Goal: Task Accomplishment & Management: Manage account settings

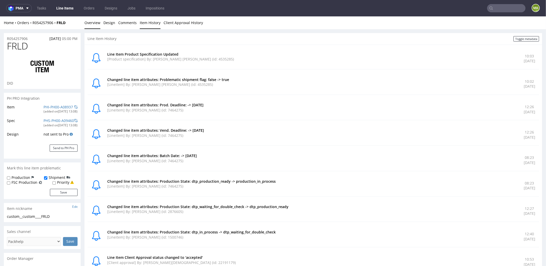
click at [93, 23] on link "Overview" at bounding box center [92, 22] width 16 height 13
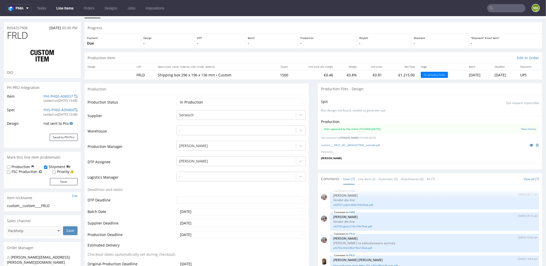
scroll to position [37, 0]
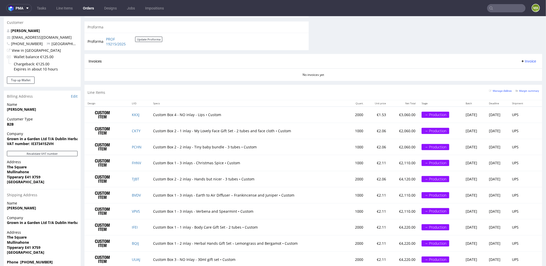
scroll to position [312, 0]
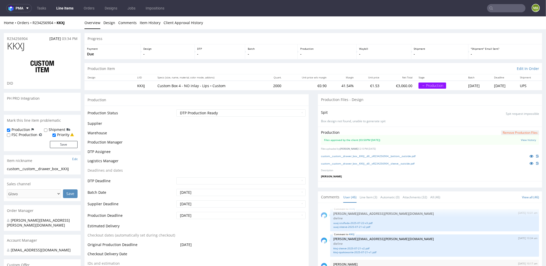
scroll to position [967, 0]
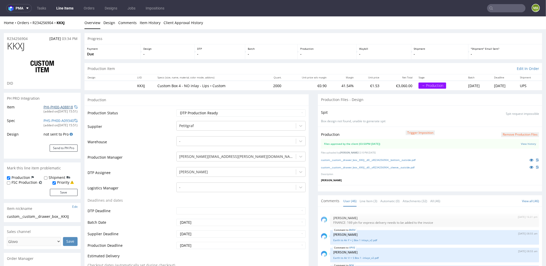
click at [56, 108] on link "PHI-PH00-A08818" at bounding box center [58, 106] width 29 height 5
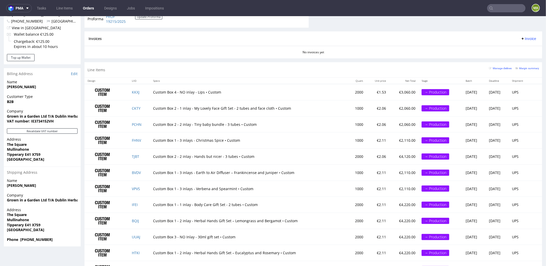
scroll to position [312, 0]
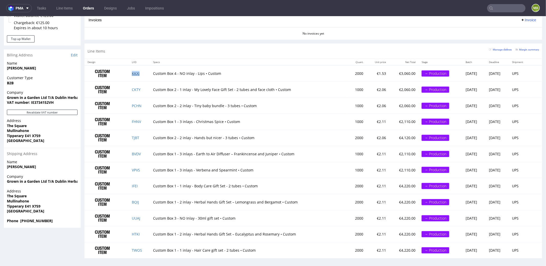
click at [134, 73] on link "KKXJ" at bounding box center [136, 73] width 8 height 5
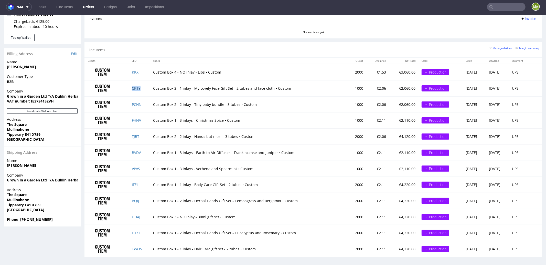
click at [134, 87] on link "CKTY" at bounding box center [136, 87] width 9 height 5
click at [136, 102] on link "PCHN" at bounding box center [137, 104] width 10 height 5
click at [136, 117] on link "FHNV" at bounding box center [136, 119] width 9 height 5
click at [132, 135] on link "TJBT" at bounding box center [135, 136] width 7 height 5
click at [134, 150] on link "BVDV" at bounding box center [136, 152] width 9 height 5
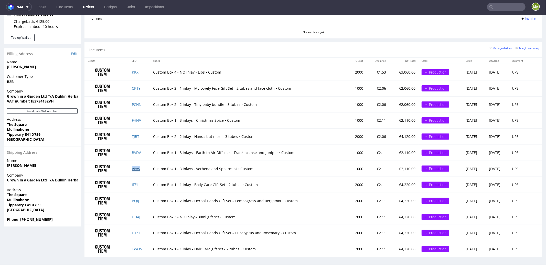
click at [136, 167] on link "VPVS" at bounding box center [136, 168] width 8 height 5
click at [132, 182] on link "IFEI" at bounding box center [135, 184] width 6 height 5
click at [134, 199] on link "BQIJ" at bounding box center [135, 200] width 7 height 5
click at [134, 214] on link "UUAJ" at bounding box center [136, 216] width 8 height 5
click at [133, 230] on link "HTKI" at bounding box center [136, 232] width 8 height 5
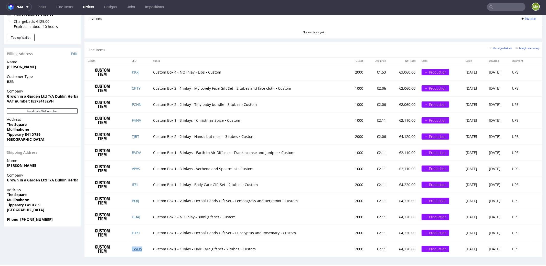
click at [133, 246] on link "TWOS" at bounding box center [137, 248] width 10 height 5
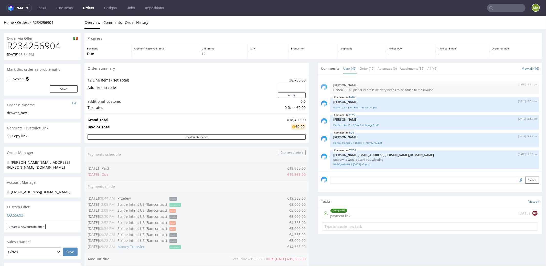
scroll to position [0, 0]
drag, startPoint x: 65, startPoint y: 47, endPoint x: 0, endPoint y: 44, distance: 64.8
copy h1 "R234256904"
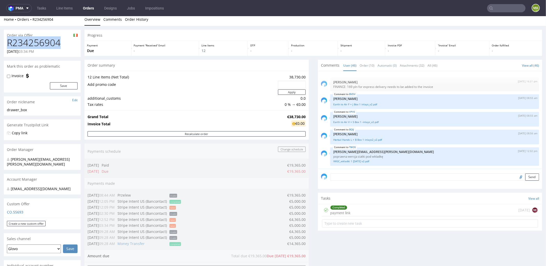
scroll to position [312, 0]
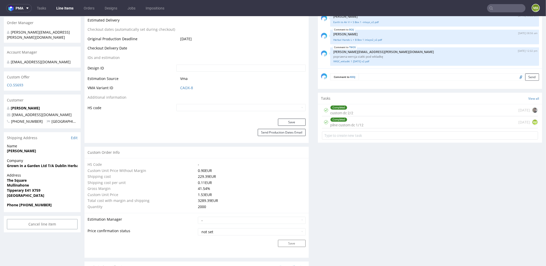
scroll to position [211, 0]
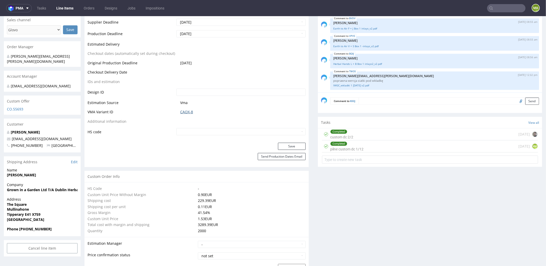
click at [180, 110] on link "CAOX-8" at bounding box center [186, 111] width 13 height 5
click at [187, 111] on link "CAOX-8" at bounding box center [186, 111] width 13 height 5
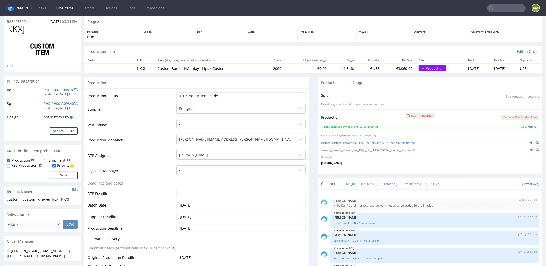
scroll to position [0, 0]
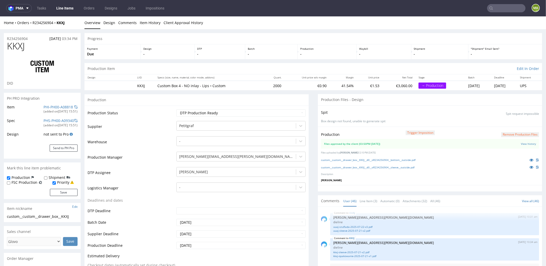
scroll to position [967, 0]
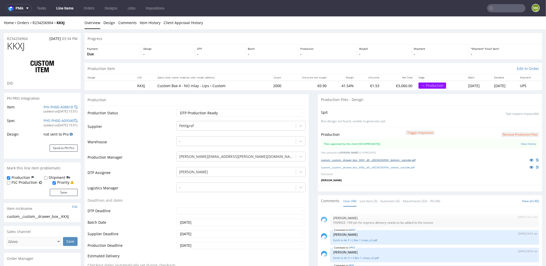
click at [412, 159] on link "custom__custom__drawer_box__KKXJ__d0__oR234256904__bottom__outside.pdf" at bounding box center [368, 160] width 94 height 4
click at [405, 167] on link "custom__custom__drawer_box__KKXJ__d0__oR234256904__sleeve__outside.pdf" at bounding box center [367, 167] width 93 height 4
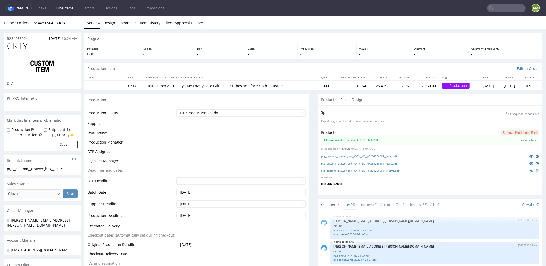
scroll to position [967, 0]
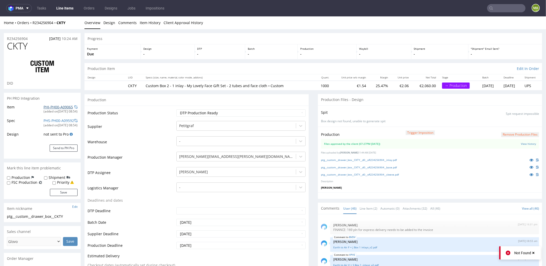
click at [54, 108] on link "PHI-PH00-A09065" at bounding box center [58, 106] width 29 height 5
click at [377, 159] on link "ptg__custom__drawer_box__CKTY__d0__oR234256904__inlay.pdf" at bounding box center [359, 160] width 76 height 4
click at [372, 168] on link "ptg__custom__drawer_box__CKTY__d0__oR234256904__base.pdf" at bounding box center [359, 167] width 76 height 4
click at [365, 173] on link "ptg__custom__drawer_box__CKTY__d0__oR234256904__sleeve.pdf" at bounding box center [360, 174] width 78 height 4
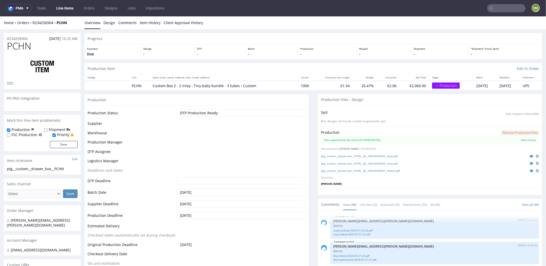
scroll to position [967, 0]
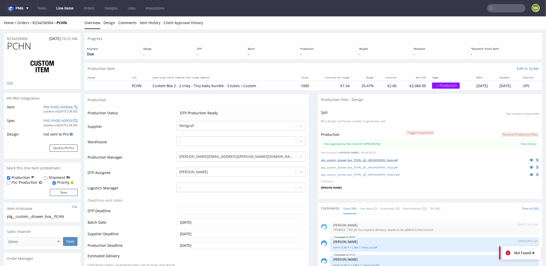
click at [373, 159] on link "ptg__custom__drawer_box__PCHN__d0__oR234256904__base.pdf" at bounding box center [359, 160] width 77 height 4
click at [366, 167] on link "ptg__custom__drawer_box__PCHN__d0__oR234256904__inlay.pdf" at bounding box center [359, 167] width 77 height 4
click at [357, 173] on link "ptg__custom__drawer_box__PCHN__d0__oR234256904__sleeve.pdf" at bounding box center [360, 174] width 79 height 4
click at [54, 107] on link "PHI-PH00-A09066" at bounding box center [58, 106] width 29 height 5
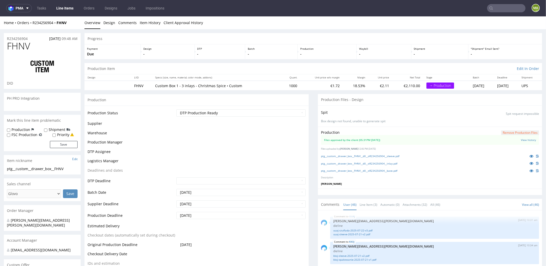
scroll to position [967, 0]
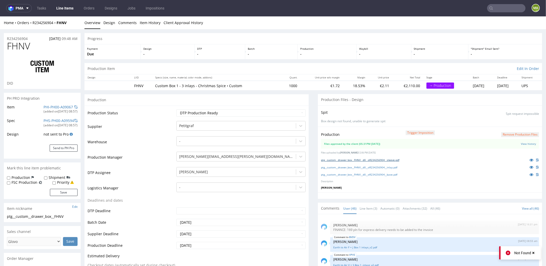
click at [384, 158] on link "ptg__custom__drawer_box__FHNV__d0__oR234256904__sleeve.pdf" at bounding box center [360, 160] width 78 height 4
click at [367, 165] on link "ptg__custom__drawer_box__FHNV__d0__oR234256904__inlay.pdf" at bounding box center [359, 167] width 76 height 4
click at [355, 172] on link "ptg__custom__drawer_box__FHNV__d0__oR234256904__base.pdf" at bounding box center [359, 174] width 76 height 4
click at [50, 107] on link "PHI-PH00-A09067" at bounding box center [58, 106] width 29 height 5
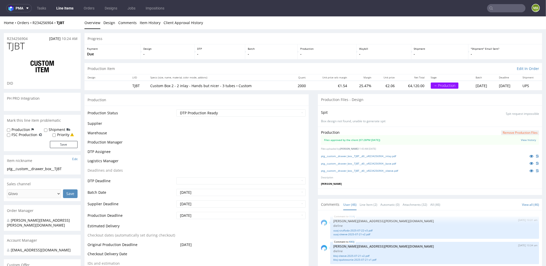
scroll to position [967, 0]
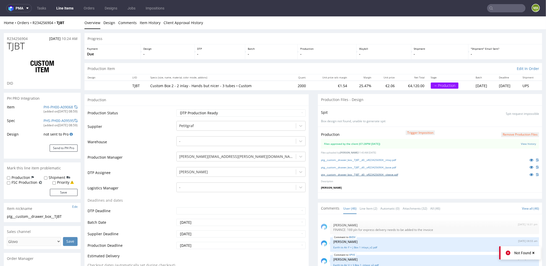
click at [354, 173] on link "ptg__custom__drawer_box__TJBT__d0__oR234256904__sleeve.pdf" at bounding box center [359, 174] width 77 height 4
click at [353, 167] on link "ptg__custom__drawer_box__TJBT__d0__oR234256904__base.pdf" at bounding box center [358, 167] width 75 height 4
click at [350, 159] on link "ptg__custom__drawer_box__TJBT__d0__oR234256904__inlay.pdf" at bounding box center [358, 160] width 75 height 4
click at [50, 108] on link "PHI-PH00-A09068" at bounding box center [58, 106] width 29 height 5
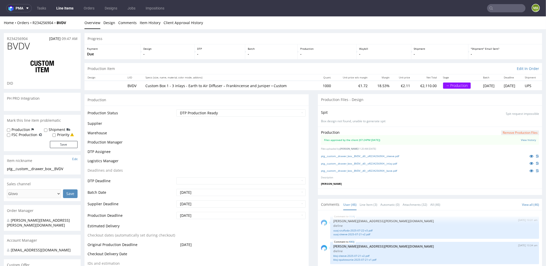
scroll to position [967, 0]
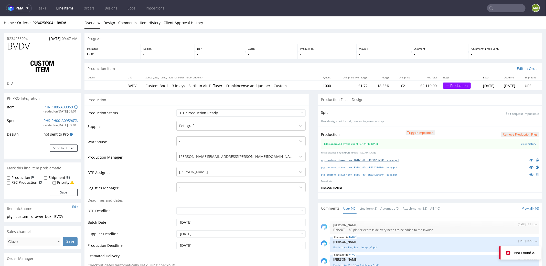
click at [371, 158] on link "ptg__custom__drawer_box__BVDV__d0__oR234256904__sleeve.pdf" at bounding box center [360, 160] width 78 height 4
click at [357, 166] on link "ptg__custom__drawer_box__BVDV__d0__oR234256904__inlay.pdf" at bounding box center [359, 167] width 76 height 4
click at [351, 173] on link "ptg__custom__drawer_box__BVDV__d0__oR234256904__base.pdf" at bounding box center [359, 174] width 76 height 4
click at [54, 106] on link "PHI-PH00-A09069" at bounding box center [58, 106] width 29 height 5
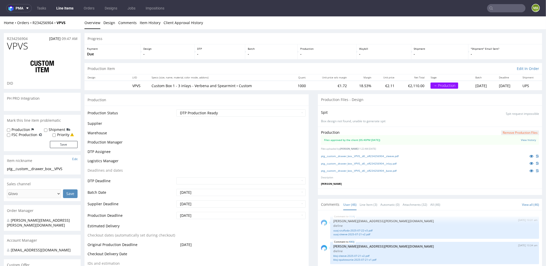
scroll to position [967, 0]
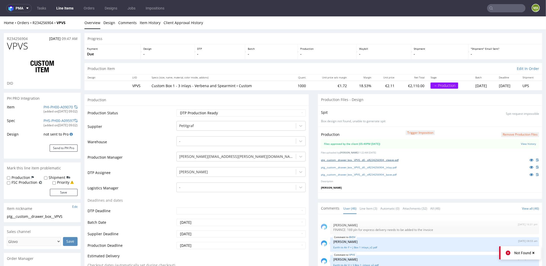
click at [365, 159] on link "ptg__custom__drawer_box__VPVS__d0__oR234256904__sleeve.pdf" at bounding box center [360, 160] width 78 height 4
click at [356, 166] on link "ptg__custom__drawer_box__VPVS__d0__oR234256904__inlay.pdf" at bounding box center [358, 167] width 75 height 4
click at [355, 174] on link "ptg__custom__drawer_box__VPVS__d0__oR234256904__base.pdf" at bounding box center [358, 174] width 75 height 4
click at [44, 108] on link "PHI-PH00-A09070" at bounding box center [58, 106] width 29 height 5
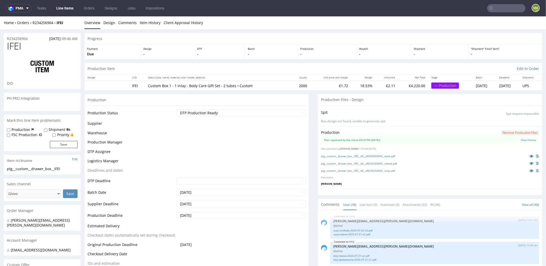
scroll to position [967, 0]
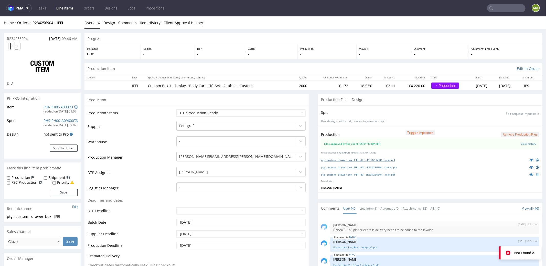
click at [362, 158] on link "ptg__custom__drawer_box__IFEI__d0__oR234256904__base.pdf" at bounding box center [358, 160] width 74 height 4
click at [343, 166] on link "ptg__custom__drawer_box__IFEI__d0__oR234256904__sleeve.pdf" at bounding box center [359, 167] width 76 height 4
click at [341, 172] on link "ptg__custom__drawer_box__IFEI__d0__oR234256904__inlay.pdf" at bounding box center [358, 174] width 74 height 4
click at [51, 106] on link "PHI-PH00-A09073" at bounding box center [58, 106] width 29 height 5
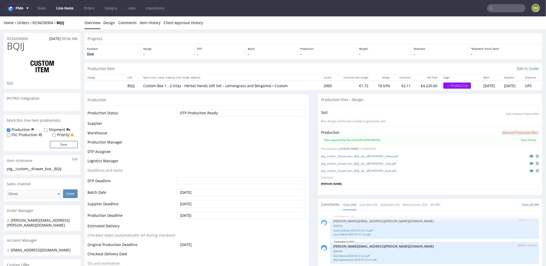
scroll to position [967, 0]
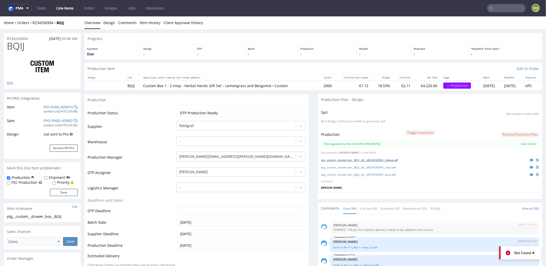
click at [381, 159] on link "ptg__custom__drawer_box__BQIJ__d0__oR234256904__sleeve.pdf" at bounding box center [359, 160] width 77 height 4
click at [335, 165] on link "ptg__custom__drawer_box__BQIJ__d0__oR234256904__inlay.pdf" at bounding box center [358, 167] width 75 height 4
click at [369, 174] on link "ptg__custom__drawer_box__BQIJ__d0__oR234256904__base.pdf" at bounding box center [358, 174] width 75 height 4
click at [52, 106] on link "PHI-PH00-A09074" at bounding box center [58, 106] width 29 height 5
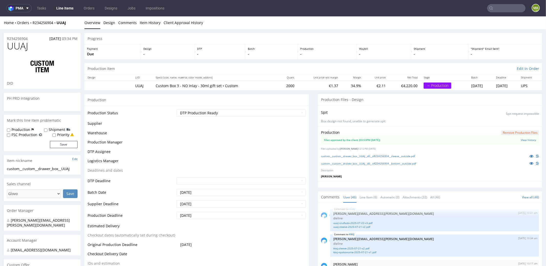
scroll to position [967, 0]
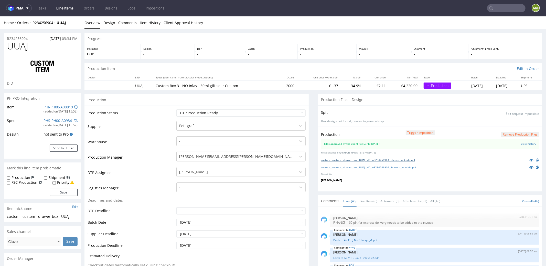
click at [352, 158] on link "custom__custom__drawer_box__UUAJ__d0__oR234256904__sleeve__outside.pdf" at bounding box center [368, 160] width 94 height 4
click at [340, 167] on link "custom__custom__drawer_box__UUAJ__d0__oR234256904__bottom__outside.pdf" at bounding box center [368, 167] width 95 height 4
click at [52, 106] on link "PHI-PH00-A08819" at bounding box center [58, 106] width 29 height 5
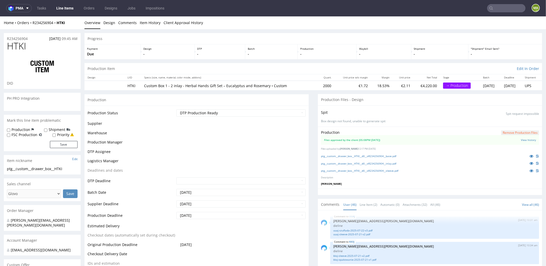
scroll to position [967, 0]
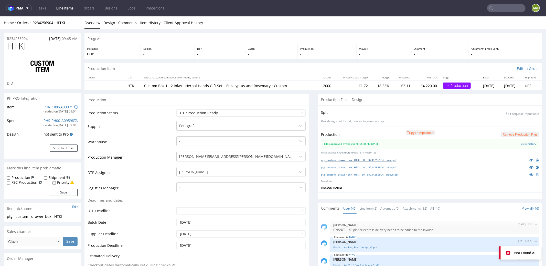
click at [352, 160] on link "ptg__custom__drawer_box__HTKI__d0__oR234256904__base.pdf" at bounding box center [358, 160] width 75 height 4
click at [350, 167] on link "ptg__custom__drawer_box__HTKI__d0__oR234256904__inlay.pdf" at bounding box center [358, 167] width 75 height 4
click at [345, 173] on link "ptg__custom__drawer_box__HTKI__d0__oR234256904__sleeve.pdf" at bounding box center [359, 174] width 77 height 4
click at [52, 105] on link "PHI-PH00-A09071" at bounding box center [58, 106] width 29 height 5
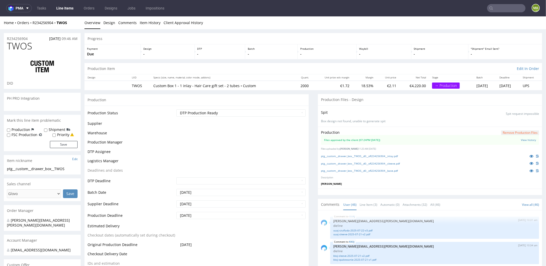
scroll to position [967, 0]
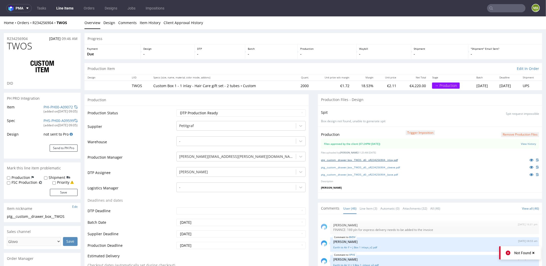
click at [373, 158] on link "ptg__custom__drawer_box__TWOS__d0__oR234256904__inlay.pdf" at bounding box center [359, 160] width 77 height 4
click at [369, 165] on link "ptg__custom__drawer_box__TWOS__d0__oR234256904__sleeve.pdf" at bounding box center [360, 167] width 79 height 4
click at [362, 174] on link "ptg__custom__drawer_box__TWOS__d0__oR234256904__base.pdf" at bounding box center [359, 174] width 77 height 4
click at [48, 106] on link "PHI-PH00-A09072" at bounding box center [58, 106] width 29 height 5
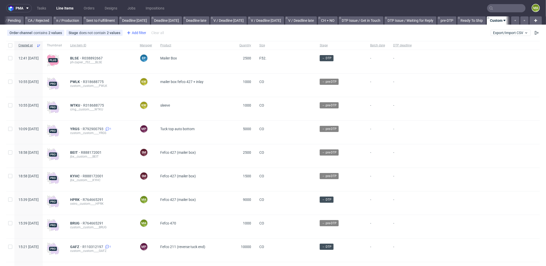
click at [138, 33] on div "Add filter" at bounding box center [136, 33] width 23 height 8
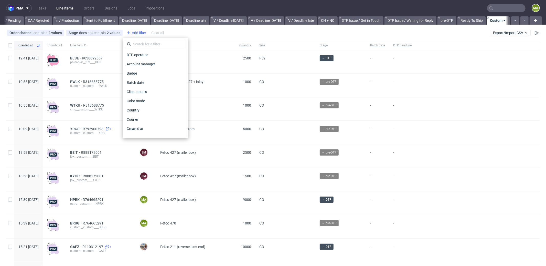
scroll to position [0, 442]
click at [144, 42] on input "text" at bounding box center [155, 44] width 61 height 8
type input "pro"
click at [148, 127] on span "Production manager" at bounding box center [143, 128] width 37 height 7
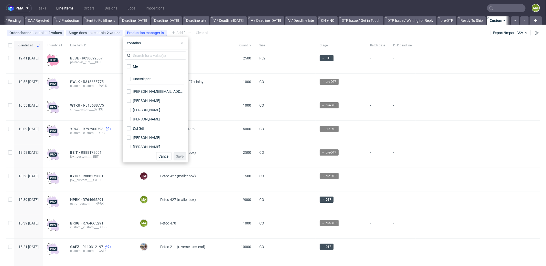
click at [135, 70] on div "Me" at bounding box center [155, 68] width 61 height 13
click at [135, 68] on div "Me" at bounding box center [135, 66] width 5 height 5
click at [131, 68] on input "Me" at bounding box center [129, 66] width 4 height 4
checkbox input "true"
click at [182, 158] on span "Save" at bounding box center [180, 156] width 8 height 4
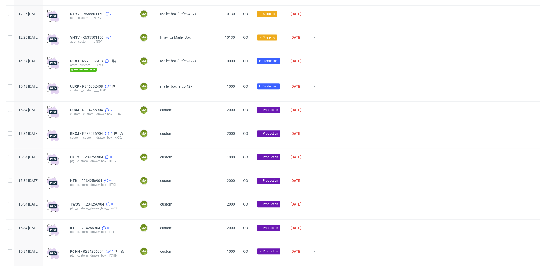
scroll to position [987, 0]
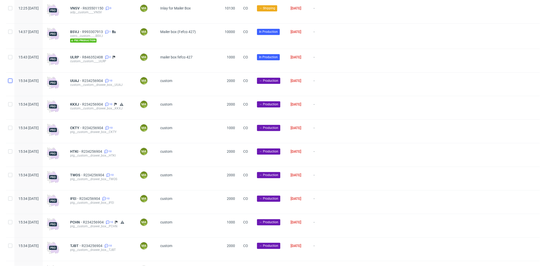
click at [11, 82] on input "checkbox" at bounding box center [10, 81] width 4 height 4
checkbox input "true"
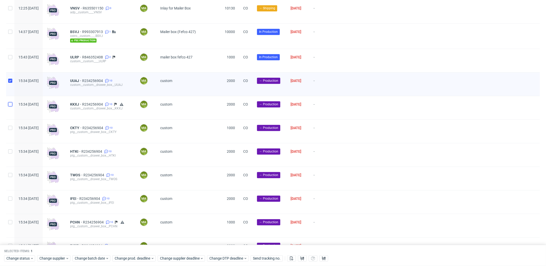
click at [11, 106] on input "checkbox" at bounding box center [10, 104] width 4 height 4
checkbox input "true"
click at [10, 130] on input "checkbox" at bounding box center [10, 128] width 4 height 4
checkbox input "true"
click at [8, 153] on input "checkbox" at bounding box center [10, 151] width 4 height 4
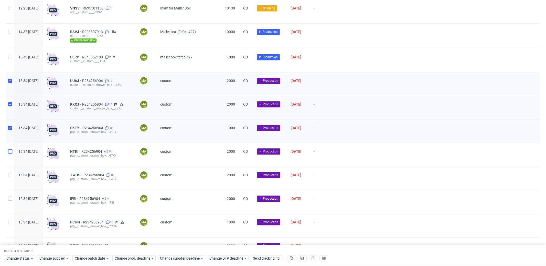
checkbox input "true"
click at [9, 177] on input "checkbox" at bounding box center [10, 175] width 4 height 4
checkbox input "true"
click at [10, 200] on input "checkbox" at bounding box center [10, 198] width 4 height 4
checkbox input "true"
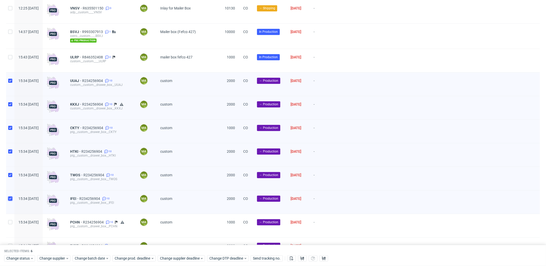
scroll to position [1034, 0]
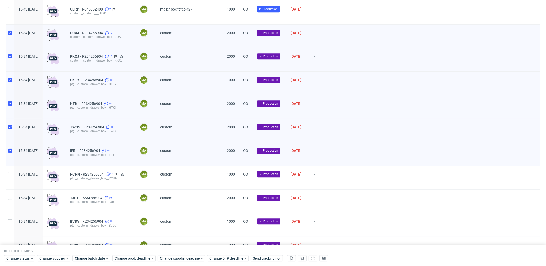
click at [11, 179] on div at bounding box center [10, 177] width 8 height 23
checkbox input "true"
click at [10, 200] on input "checkbox" at bounding box center [10, 198] width 4 height 4
checkbox input "true"
click at [12, 223] on input "checkbox" at bounding box center [10, 221] width 4 height 4
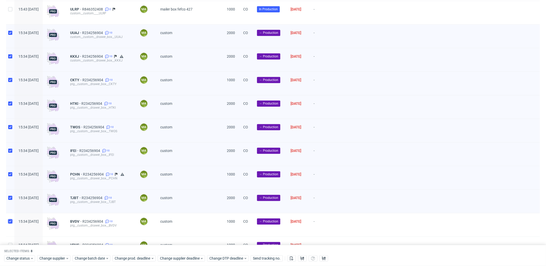
checkbox input "true"
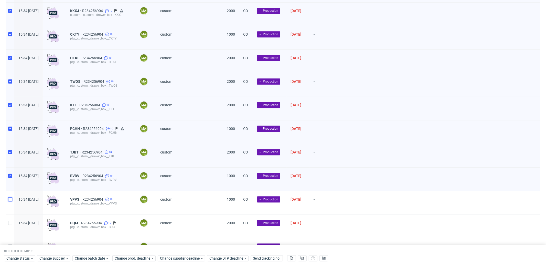
click at [10, 200] on input "checkbox" at bounding box center [10, 199] width 4 height 4
checkbox input "true"
click at [10, 225] on input "checkbox" at bounding box center [10, 223] width 4 height 4
checkbox input "true"
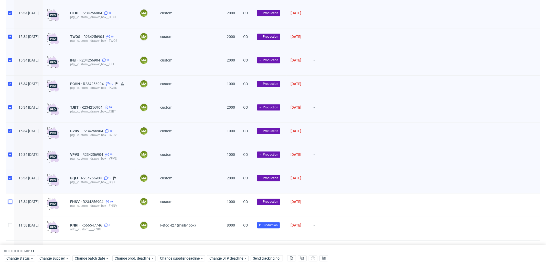
click at [11, 203] on input "checkbox" at bounding box center [10, 201] width 4 height 4
checkbox input "true"
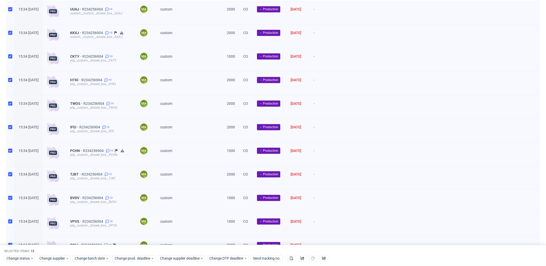
scroll to position [1060, 0]
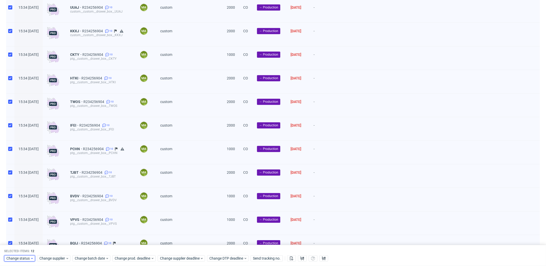
click at [22, 258] on span "Change status" at bounding box center [18, 258] width 24 height 5
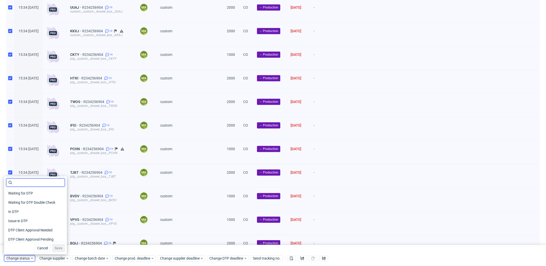
click at [35, 182] on input "text" at bounding box center [35, 182] width 59 height 8
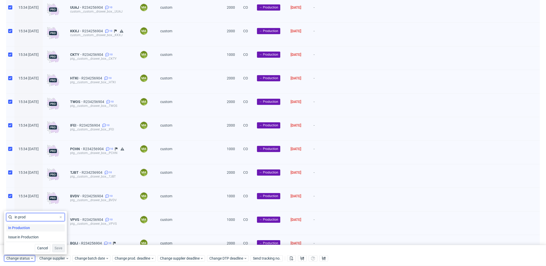
type input "in prod"
click at [27, 228] on span "In Production" at bounding box center [19, 227] width 26 height 7
click at [57, 249] on span "Save" at bounding box center [59, 248] width 8 height 4
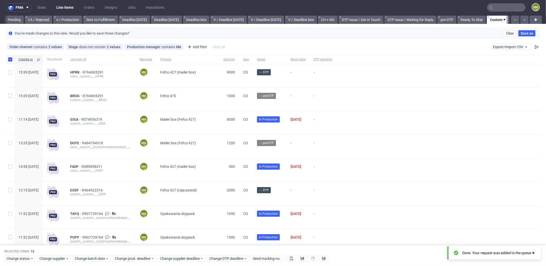
scroll to position [0, 0]
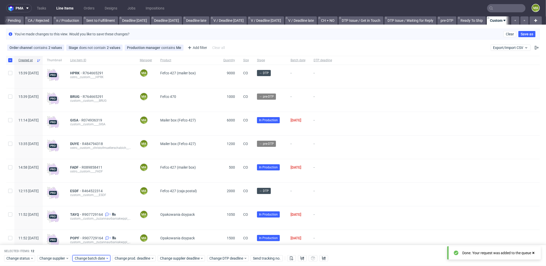
click at [92, 257] on span "Change batch date" at bounding box center [90, 258] width 31 height 5
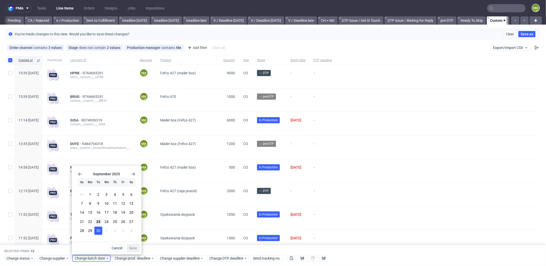
click at [99, 232] on span "30" at bounding box center [98, 230] width 4 height 5
click at [132, 247] on span "Save" at bounding box center [133, 248] width 8 height 4
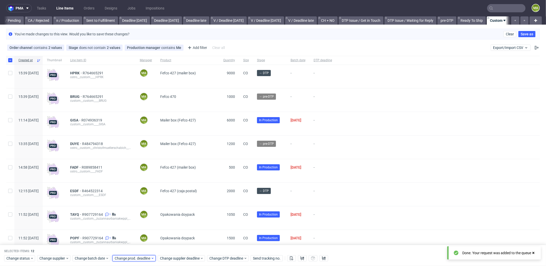
click at [138, 258] on span "Change prod. deadline" at bounding box center [133, 258] width 36 height 5
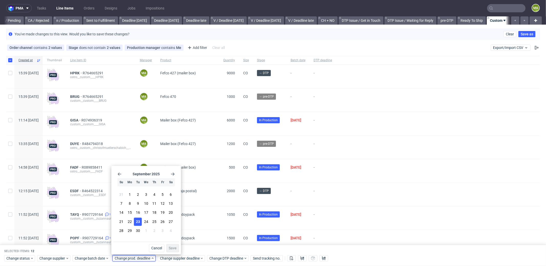
click at [138, 222] on span "23" at bounding box center [138, 221] width 4 height 5
click at [139, 222] on span "23" at bounding box center [138, 221] width 4 height 5
click at [137, 222] on span "23" at bounding box center [138, 221] width 4 height 5
click at [160, 246] on span "Cancel" at bounding box center [156, 248] width 11 height 4
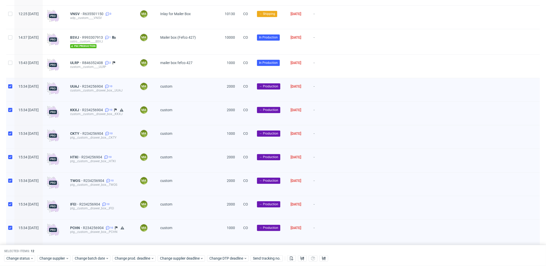
scroll to position [1021, 0]
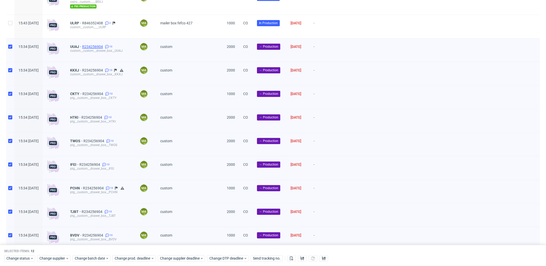
click at [104, 47] on span "R234256904" at bounding box center [93, 47] width 22 height 4
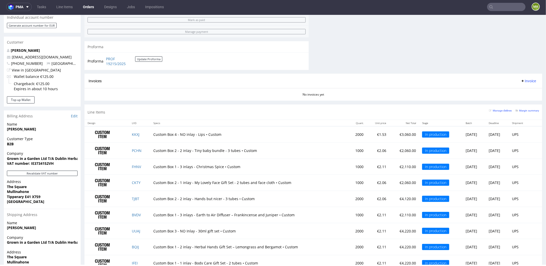
scroll to position [312, 0]
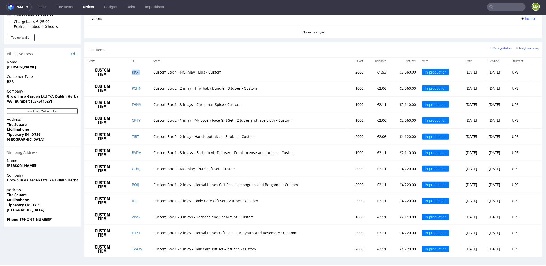
click at [137, 72] on link "KKXJ" at bounding box center [136, 71] width 8 height 5
drag, startPoint x: 135, startPoint y: 87, endPoint x: 135, endPoint y: 90, distance: 2.8
click at [135, 87] on link "PCHN" at bounding box center [137, 87] width 10 height 5
click at [137, 102] on link "FHNV" at bounding box center [136, 104] width 9 height 5
click at [136, 117] on link "CKTY" at bounding box center [136, 119] width 9 height 5
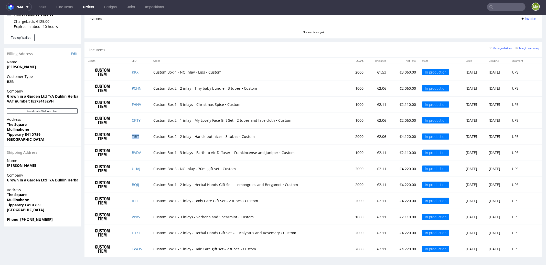
click at [136, 134] on link "TJBT" at bounding box center [135, 136] width 7 height 5
click at [137, 150] on link "BVDV" at bounding box center [136, 152] width 9 height 5
click at [136, 167] on link "UUAJ" at bounding box center [136, 168] width 8 height 5
click at [136, 182] on link "BQIJ" at bounding box center [135, 184] width 7 height 5
click at [134, 198] on link "IFEI" at bounding box center [135, 200] width 6 height 5
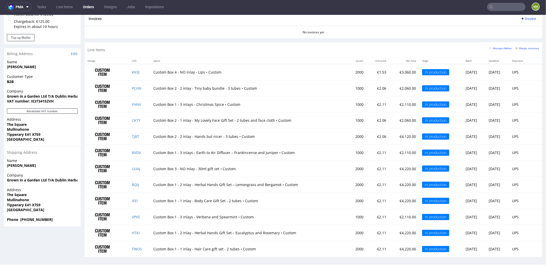
click at [135, 211] on td "VPVS" at bounding box center [139, 216] width 21 height 16
click at [136, 214] on link "VPVS" at bounding box center [136, 216] width 8 height 5
click at [135, 226] on td "HTKI" at bounding box center [139, 232] width 21 height 16
click at [135, 230] on link "HTKI" at bounding box center [136, 232] width 8 height 5
click at [139, 246] on link "TWOS" at bounding box center [137, 248] width 10 height 5
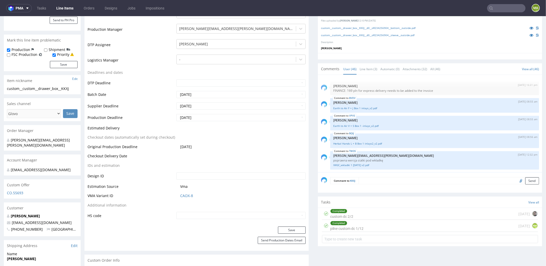
scroll to position [132, 0]
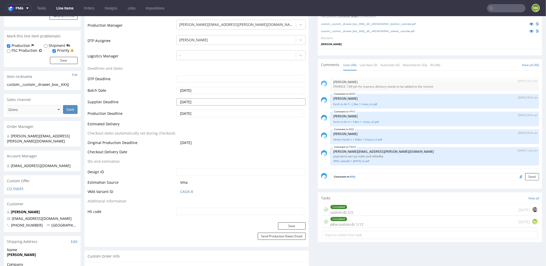
click at [200, 101] on input "[DATE]" at bounding box center [240, 101] width 129 height 7
click at [134, 97] on td "Supplier Deadline" at bounding box center [132, 103] width 88 height 12
click at [200, 100] on input "[DATE]" at bounding box center [240, 101] width 129 height 7
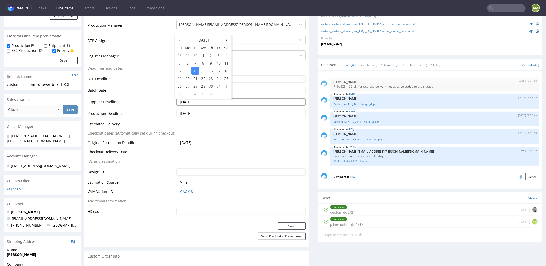
click at [200, 100] on input "[DATE]" at bounding box center [240, 101] width 129 height 7
click at [200, 110] on div "[DATE] Su Mo Tu We Th Fr Sa 28 29 30 1 2 3 4 5 6 7 8 9 10 11 12 13 14 15 16 17 …" at bounding box center [202, 78] width 57 height 64
click at [201, 112] on input "[DATE]" at bounding box center [240, 113] width 129 height 7
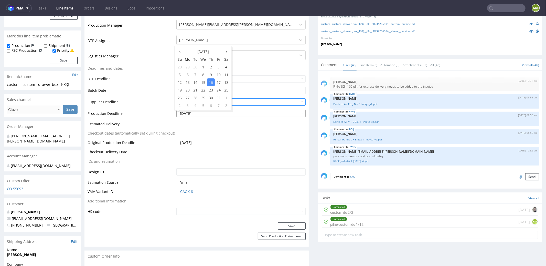
click at [201, 112] on input "[DATE]" at bounding box center [240, 113] width 129 height 7
click at [123, 110] on td "Production Deadline" at bounding box center [132, 115] width 88 height 12
click at [283, 225] on button "Save" at bounding box center [292, 225] width 28 height 7
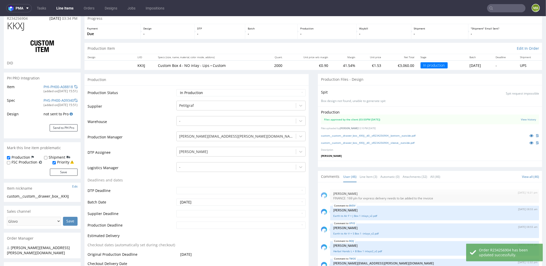
scroll to position [0, 0]
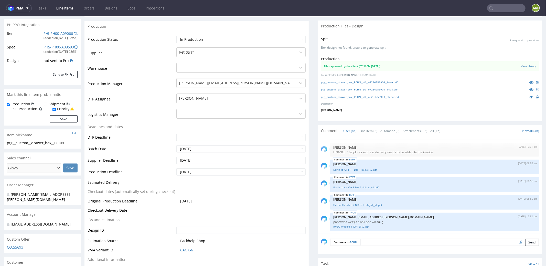
scroll to position [117, 0]
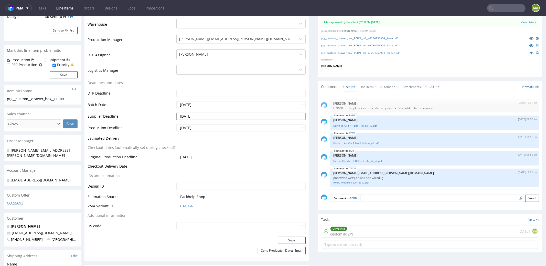
click at [203, 112] on div "[DATE] Su Mo Tu We Th Fr Sa 28 29 30 1 2 3 4 5 6 7 8 9 10 11 12 13 14 15 16 17 …" at bounding box center [202, 81] width 57 height 64
click at [203, 114] on input "[DATE]" at bounding box center [240, 115] width 129 height 7
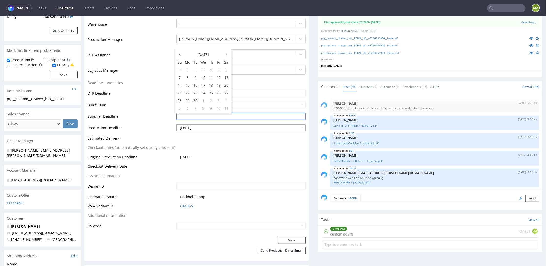
click at [200, 128] on input "[DATE]" at bounding box center [240, 127] width 129 height 7
click at [139, 133] on td "Production Deadline" at bounding box center [132, 129] width 88 height 12
click at [291, 242] on button "Save" at bounding box center [292, 239] width 28 height 7
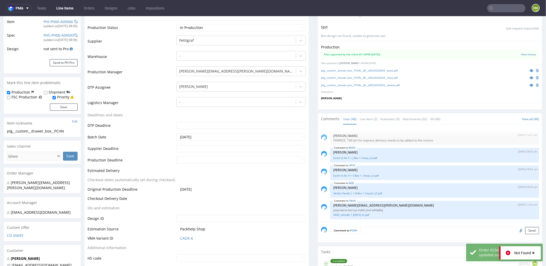
scroll to position [0, 0]
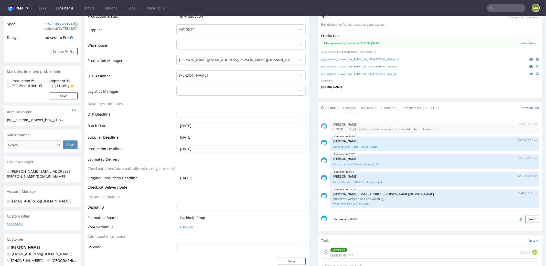
scroll to position [100, 0]
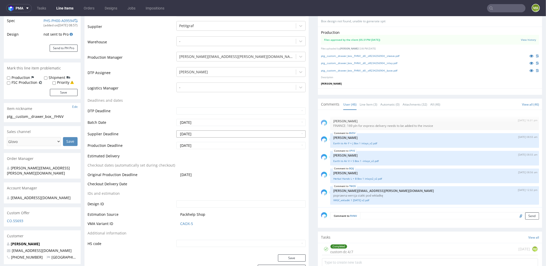
click at [213, 133] on input "[DATE]" at bounding box center [240, 133] width 129 height 7
click at [207, 143] on input "[DATE]" at bounding box center [240, 145] width 129 height 7
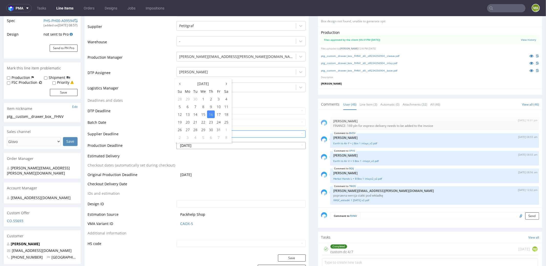
click at [207, 143] on input "[DATE]" at bounding box center [240, 145] width 129 height 7
click at [122, 135] on td "Supplier Deadline" at bounding box center [132, 135] width 88 height 12
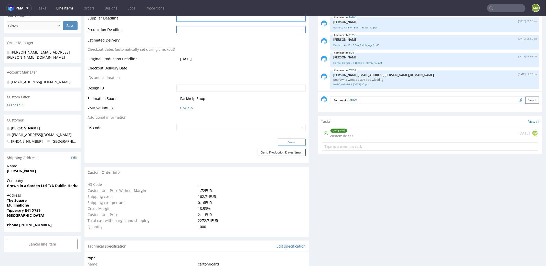
click at [292, 144] on button "Save" at bounding box center [292, 141] width 28 height 7
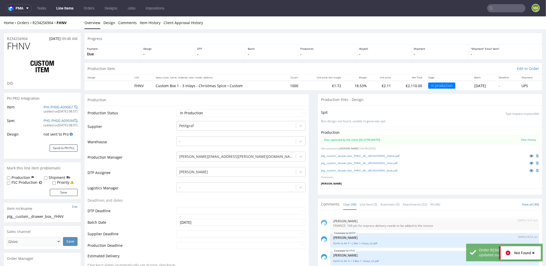
scroll to position [93, 0]
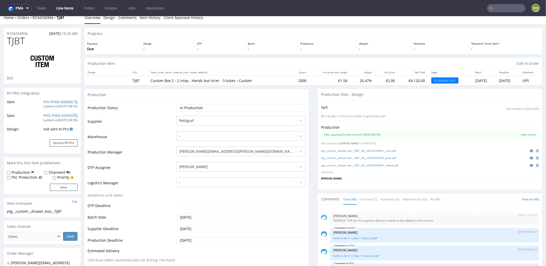
scroll to position [50, 0]
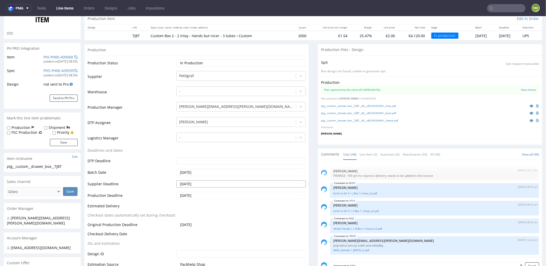
click at [209, 183] on input "[DATE]" at bounding box center [240, 183] width 129 height 7
click at [139, 168] on td "Batch Date" at bounding box center [132, 174] width 88 height 12
click at [210, 195] on input "[DATE]" at bounding box center [240, 194] width 129 height 7
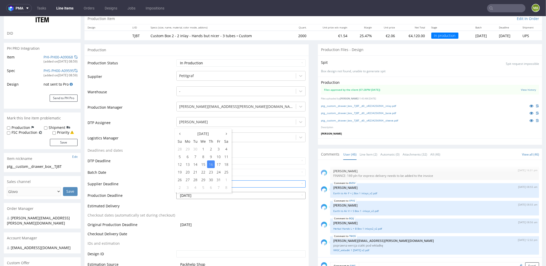
click at [210, 195] on input "2025-10-16" at bounding box center [240, 194] width 129 height 7
click at [146, 183] on td "Supplier Deadline" at bounding box center [132, 185] width 88 height 12
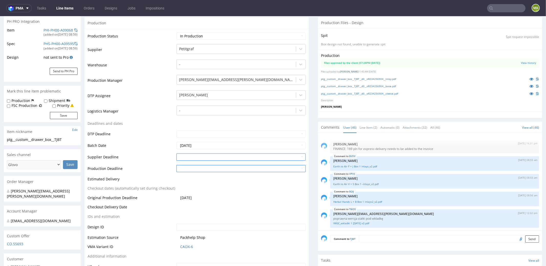
scroll to position [165, 0]
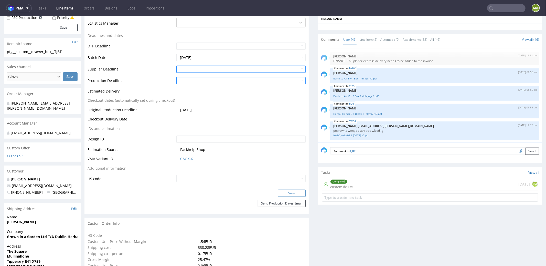
click at [287, 193] on button "Save" at bounding box center [292, 192] width 28 height 7
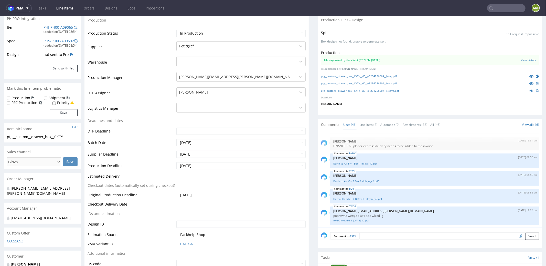
scroll to position [110, 0]
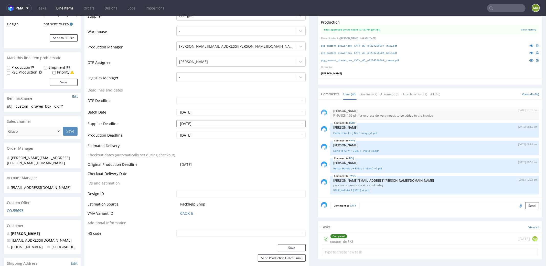
click at [205, 124] on input "[DATE]" at bounding box center [240, 123] width 129 height 7
click at [206, 136] on input "[DATE]" at bounding box center [240, 134] width 129 height 7
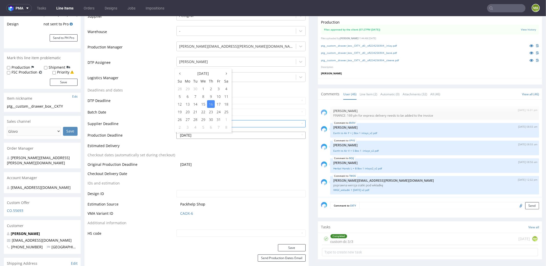
click at [206, 136] on input "2025-10-16" at bounding box center [240, 134] width 129 height 7
click at [139, 131] on td "Production Deadline" at bounding box center [132, 137] width 88 height 12
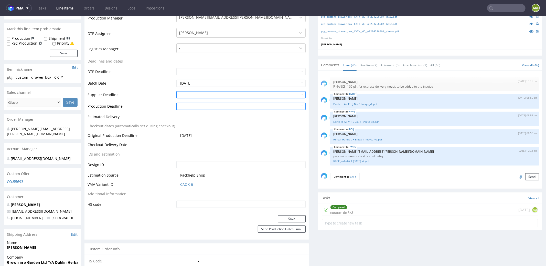
scroll to position [162, 0]
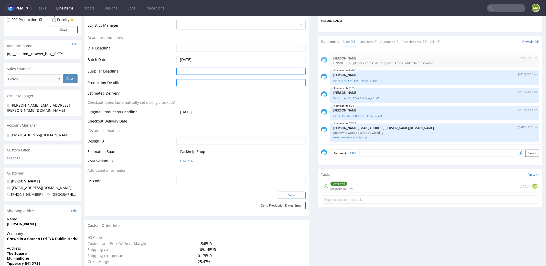
click at [286, 192] on button "Save" at bounding box center [292, 194] width 28 height 7
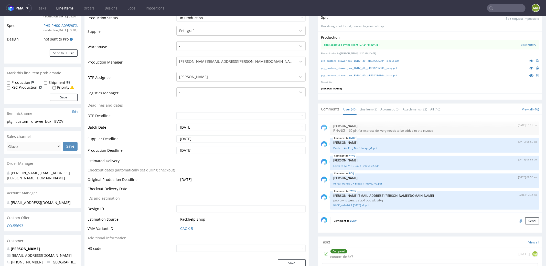
scroll to position [117, 0]
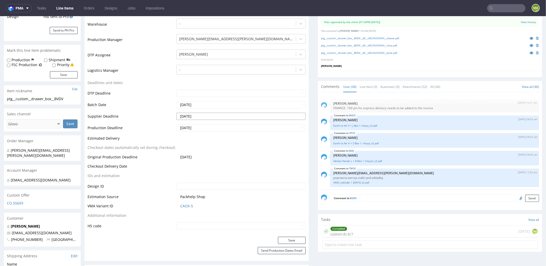
click at [208, 114] on input "[DATE]" at bounding box center [240, 115] width 129 height 7
click at [206, 131] on td "[DATE]" at bounding box center [240, 129] width 131 height 12
click at [205, 129] on input "[DATE]" at bounding box center [240, 127] width 129 height 7
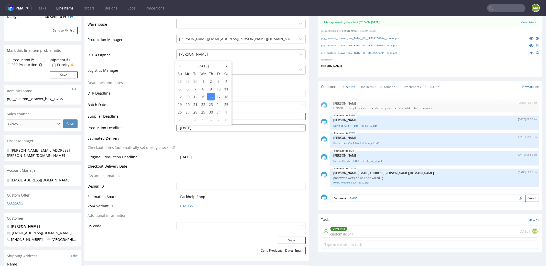
click at [205, 129] on input "[DATE]" at bounding box center [240, 127] width 129 height 7
click at [124, 121] on td "Supplier Deadline" at bounding box center [132, 118] width 88 height 12
click at [297, 237] on button "Save" at bounding box center [292, 239] width 28 height 7
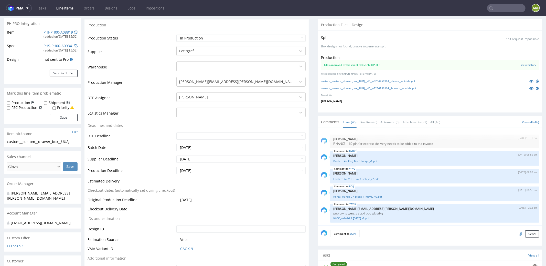
scroll to position [113, 0]
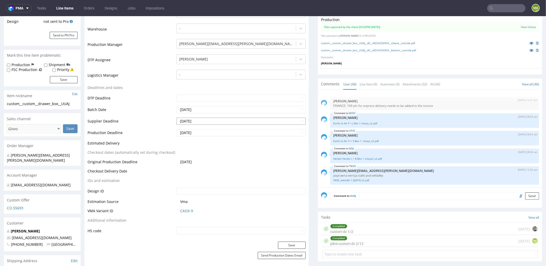
click at [204, 118] on input "[DATE]" at bounding box center [240, 120] width 129 height 7
click at [204, 132] on input "[DATE]" at bounding box center [240, 132] width 129 height 7
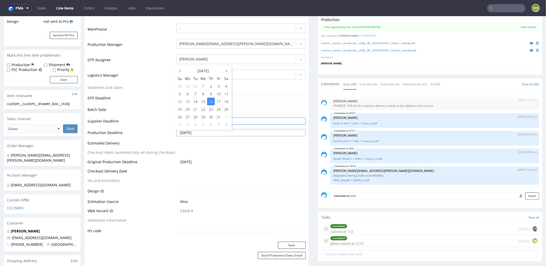
click at [204, 132] on input "[DATE]" at bounding box center [240, 132] width 129 height 7
click at [118, 130] on td "Production Deadline" at bounding box center [132, 134] width 88 height 12
click at [293, 244] on button "Save" at bounding box center [292, 244] width 28 height 7
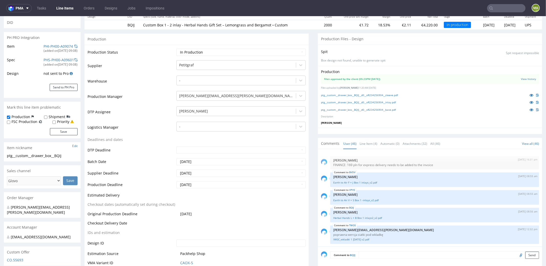
scroll to position [106, 0]
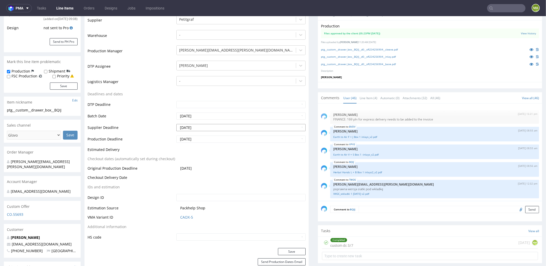
click at [206, 126] on input "[DATE]" at bounding box center [240, 127] width 129 height 7
click at [127, 125] on td "Supplier Deadline" at bounding box center [132, 129] width 88 height 12
click at [205, 138] on input "2025-10-16" at bounding box center [240, 138] width 129 height 7
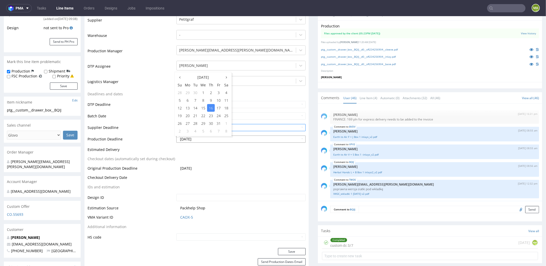
click at [205, 138] on input "2025-10-16" at bounding box center [240, 138] width 129 height 7
click at [105, 123] on td "Supplier Deadline" at bounding box center [132, 129] width 88 height 12
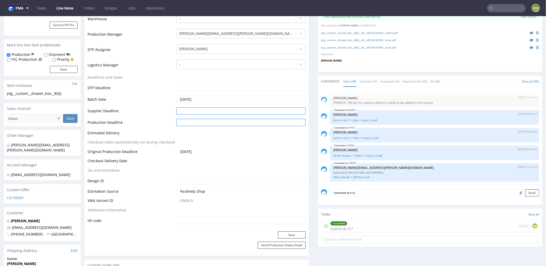
scroll to position [153, 0]
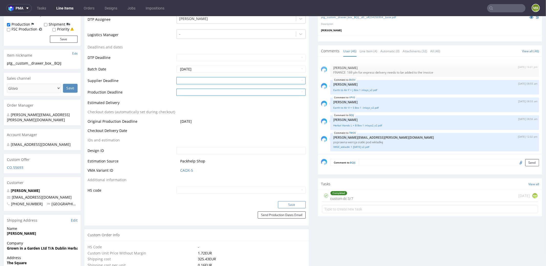
click at [284, 201] on button "Save" at bounding box center [292, 204] width 28 height 7
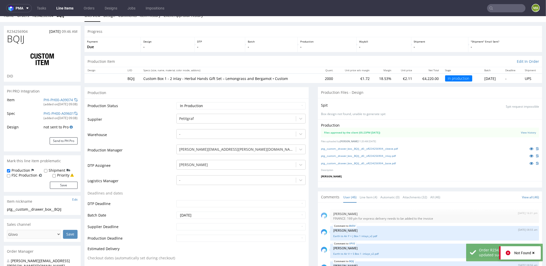
scroll to position [0, 0]
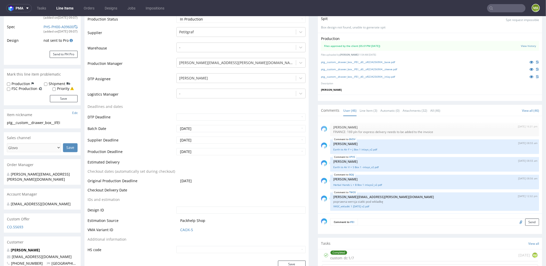
scroll to position [112, 0]
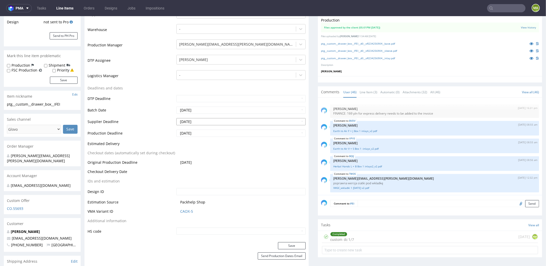
click at [207, 123] on input "[DATE]" at bounding box center [240, 121] width 129 height 7
click at [207, 133] on input "[DATE]" at bounding box center [240, 132] width 129 height 7
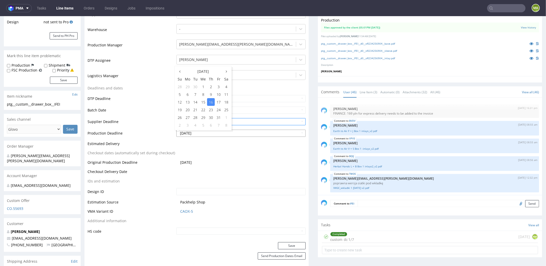
click at [207, 133] on input "[DATE]" at bounding box center [240, 132] width 129 height 7
click at [142, 131] on td "Production Deadline" at bounding box center [132, 135] width 88 height 12
click at [295, 242] on button "Save" at bounding box center [292, 245] width 28 height 7
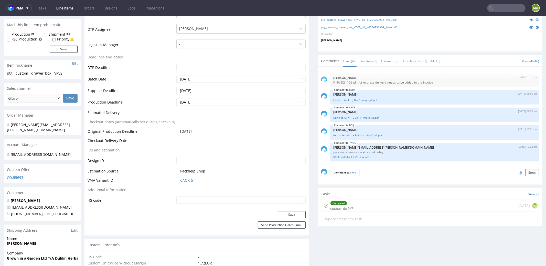
scroll to position [193, 0]
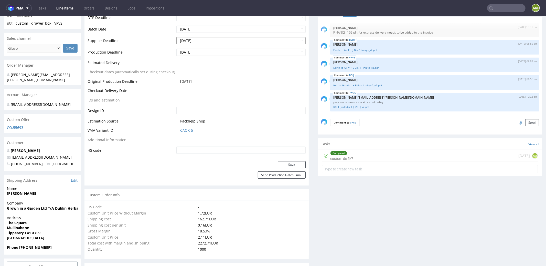
click at [197, 41] on input "[DATE]" at bounding box center [240, 40] width 129 height 7
click at [264, 50] on input "[DATE]" at bounding box center [240, 51] width 129 height 7
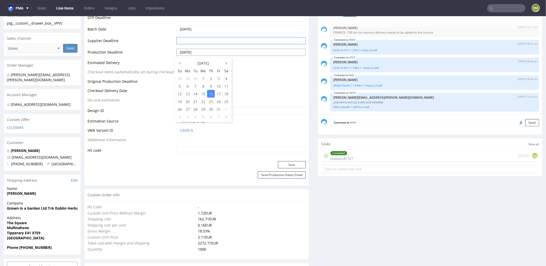
click at [264, 50] on input "[DATE]" at bounding box center [240, 51] width 129 height 7
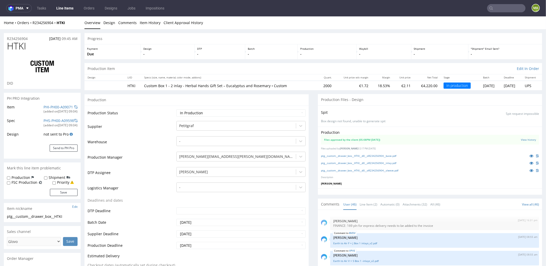
scroll to position [110, 0]
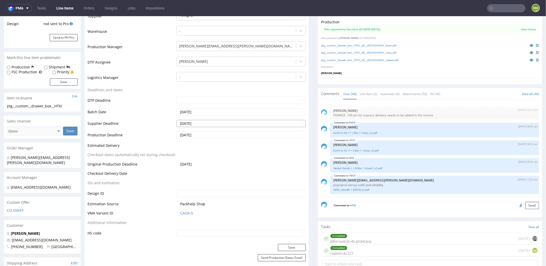
click at [204, 124] on input "[DATE]" at bounding box center [240, 123] width 129 height 7
click at [205, 134] on input "[DATE]" at bounding box center [240, 134] width 129 height 7
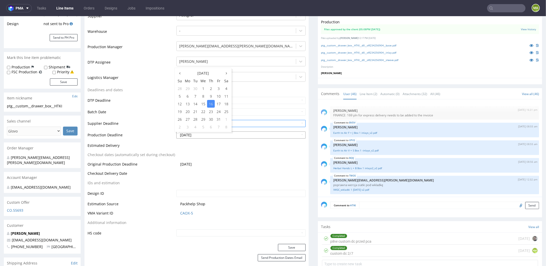
type input "2025-10-"
click at [205, 134] on input "2025-10-" at bounding box center [240, 134] width 129 height 7
click at [126, 122] on td "Supplier Deadline" at bounding box center [132, 125] width 88 height 12
click at [297, 245] on button "Save" at bounding box center [292, 246] width 28 height 7
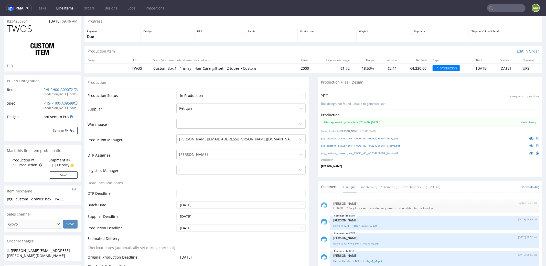
scroll to position [101, 0]
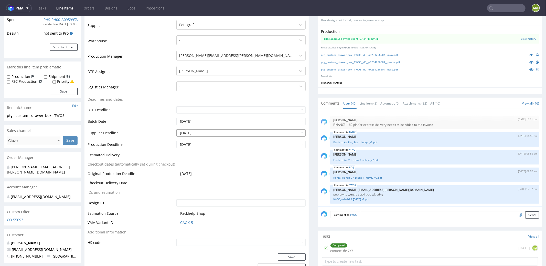
click at [204, 134] on input "[DATE]" at bounding box center [240, 132] width 129 height 7
click at [211, 144] on input "[DATE]" at bounding box center [240, 143] width 129 height 7
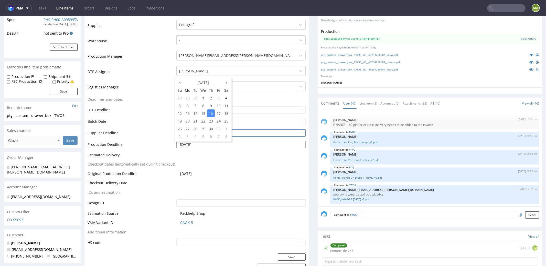
click at [211, 144] on input "[DATE]" at bounding box center [240, 143] width 129 height 7
click at [125, 125] on td "Batch Date" at bounding box center [132, 123] width 88 height 12
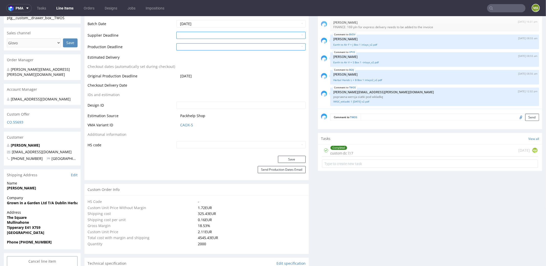
scroll to position [200, 0]
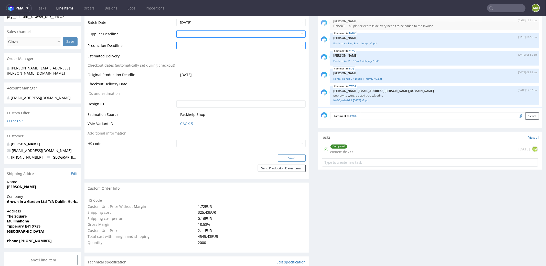
click at [293, 157] on button "Save" at bounding box center [292, 157] width 28 height 7
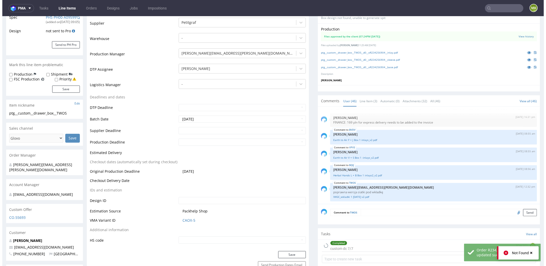
scroll to position [0, 0]
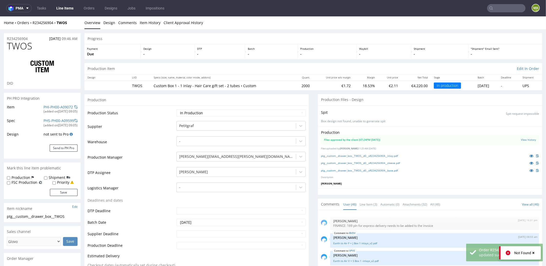
click at [30, 36] on div "R234256904 [DATE] 09:46 AM" at bounding box center [42, 37] width 77 height 8
click at [29, 35] on div "R234256904 [DATE] 09:46 AM" at bounding box center [42, 37] width 77 height 8
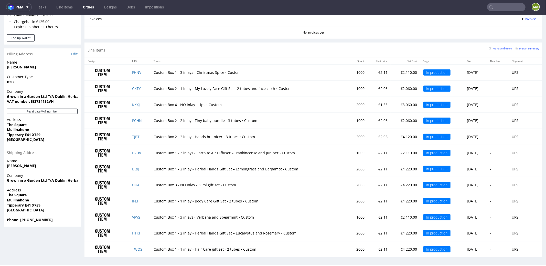
scroll to position [1, 0]
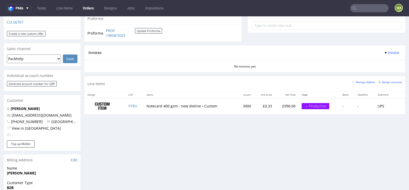
scroll to position [220, 0]
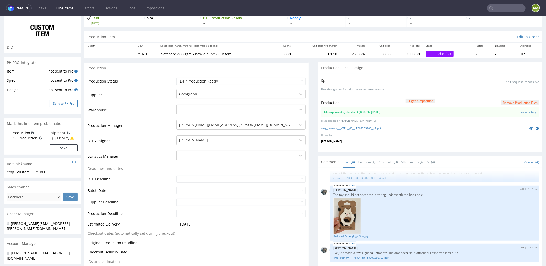
scroll to position [40, 0]
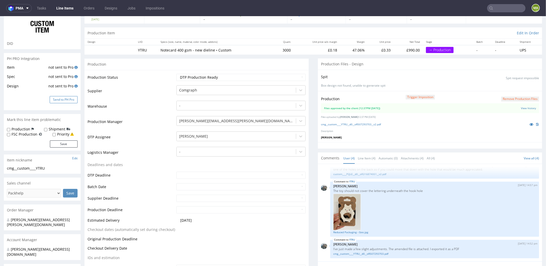
click at [71, 101] on button "Send to PH Pro" at bounding box center [64, 99] width 28 height 7
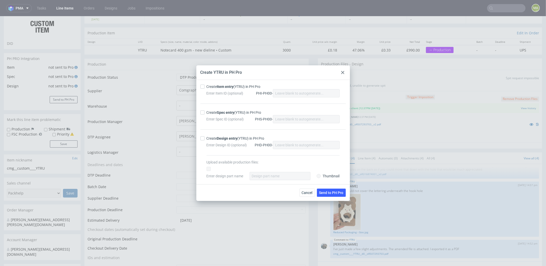
click at [225, 84] on div "Create Item entry (YTRU) in PH Pro" at bounding box center [234, 86] width 54 height 5
click at [204, 84] on input "Create Item entry (YTRU) in PH Pro" at bounding box center [202, 86] width 4 height 4
checkbox input "true"
click at [224, 114] on div "Create Spec entry (YTRU) in PH Pro" at bounding box center [234, 112] width 55 height 5
click at [204, 114] on input "Create Spec entry (YTRU) in PH Pro" at bounding box center [202, 112] width 4 height 4
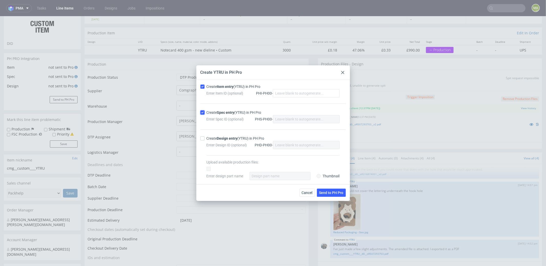
checkbox input "true"
click at [331, 190] on button "Send to PH Pro" at bounding box center [331, 192] width 29 height 8
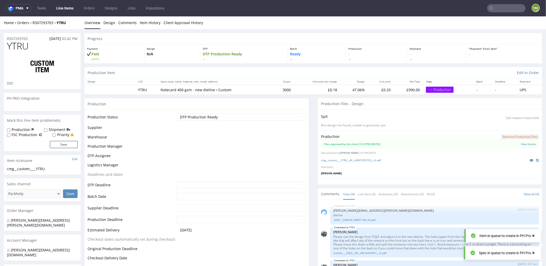
scroll to position [43, 0]
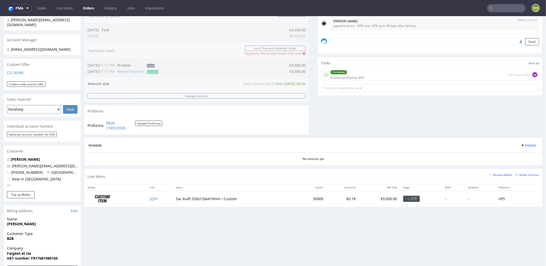
scroll to position [209, 0]
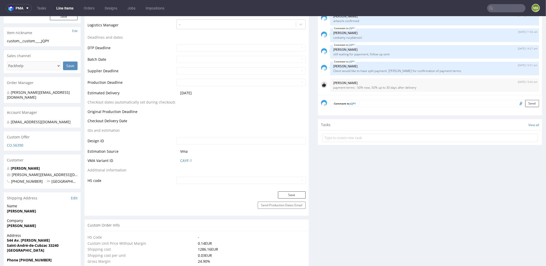
scroll to position [81, 0]
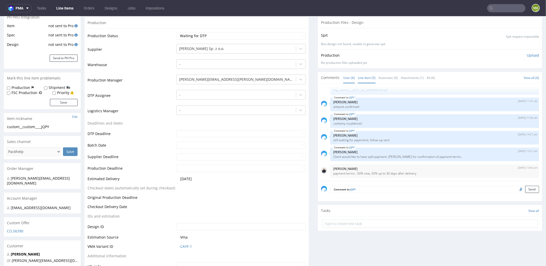
click at [361, 75] on link "Line Item (5)" at bounding box center [367, 77] width 18 height 11
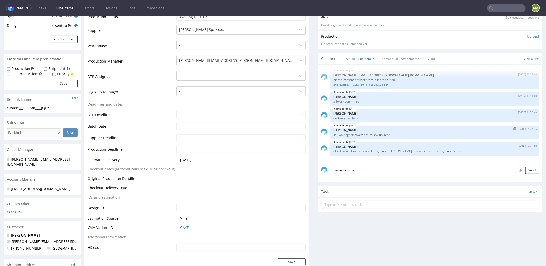
scroll to position [100, 0]
click at [368, 84] on link "bng__custom____GLTX__d0__oR689586538.pdf" at bounding box center [434, 84] width 203 height 4
click at [138, 145] on td "Production Deadline" at bounding box center [132, 151] width 88 height 12
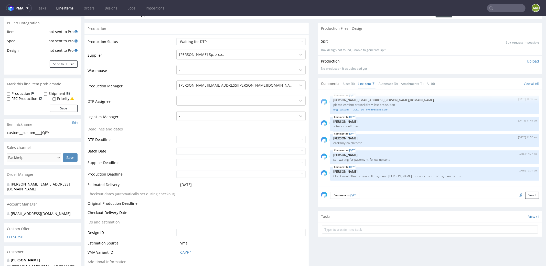
scroll to position [64, 0]
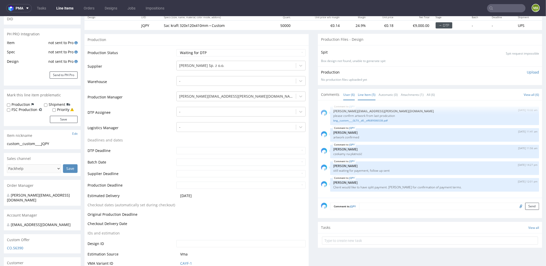
click at [349, 95] on link "User (6)" at bounding box center [349, 94] width 12 height 11
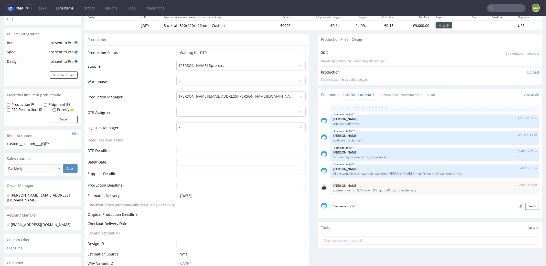
click at [359, 95] on link "Line Item (5)" at bounding box center [367, 94] width 18 height 11
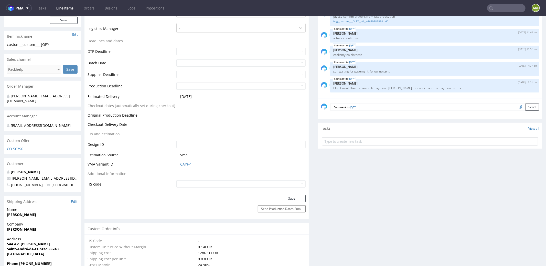
scroll to position [81, 0]
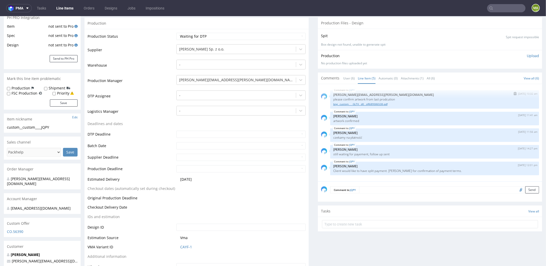
click at [357, 104] on link "bng__custom____GLTX__d0__oR689586538.pdf" at bounding box center [434, 104] width 203 height 4
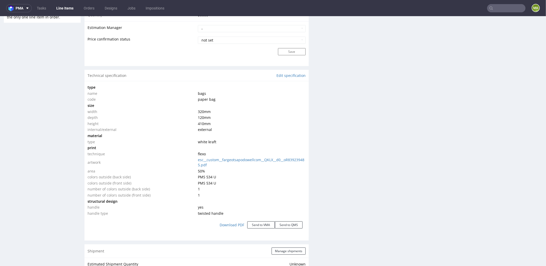
scroll to position [431, 0]
click at [230, 219] on link "Download PDF" at bounding box center [231, 224] width 31 height 11
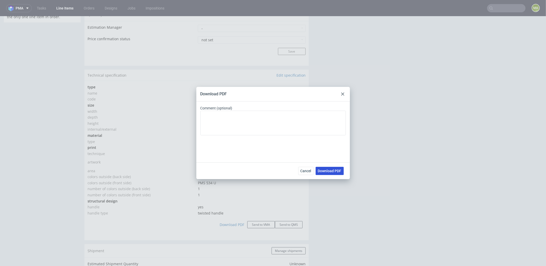
click at [327, 172] on span "Download PDF" at bounding box center [330, 171] width 24 height 4
click at [341, 96] on div at bounding box center [343, 94] width 6 height 6
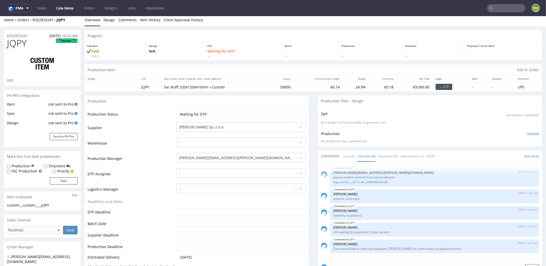
scroll to position [0, 0]
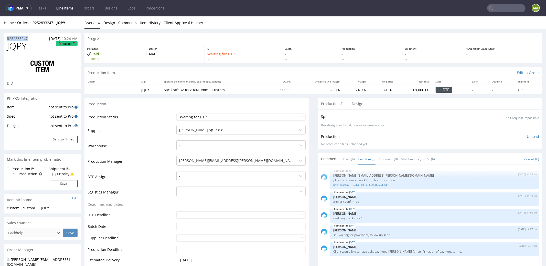
drag, startPoint x: 31, startPoint y: 37, endPoint x: 0, endPoint y: 38, distance: 30.7
copy p "R252833247"
click at [204, 115] on select "Waiting for Artwork Waiting for Diecut Waiting for Mockup Waiting for DTP Waiti…" at bounding box center [240, 116] width 129 height 7
select select "production_in_process"
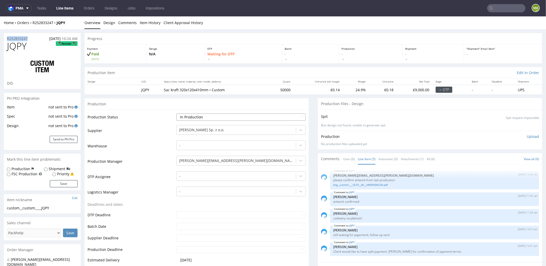
click at [176, 113] on select "Waiting for Artwork Waiting for Diecut Waiting for Mockup Waiting for DTP Waiti…" at bounding box center [240, 116] width 129 height 7
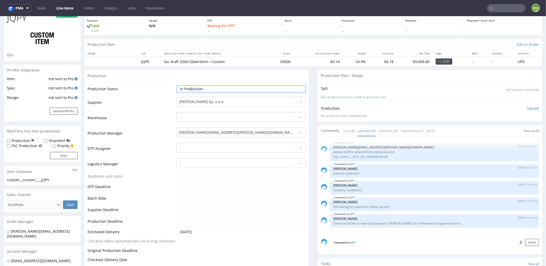
scroll to position [52, 0]
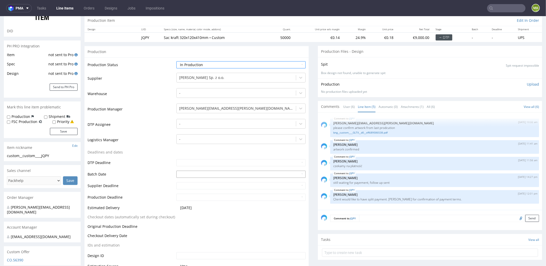
click at [191, 174] on input "text" at bounding box center [240, 173] width 129 height 7
click at [196, 151] on td "23" at bounding box center [195, 150] width 8 height 8
type input "2025-09-23"
click at [135, 158] on td "DTP Deadline" at bounding box center [132, 164] width 88 height 12
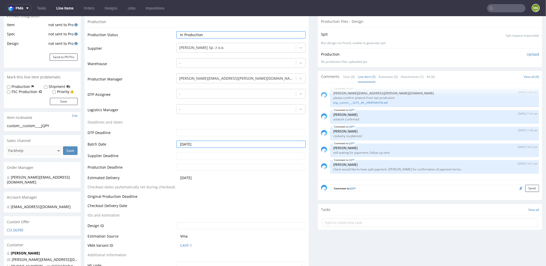
scroll to position [153, 0]
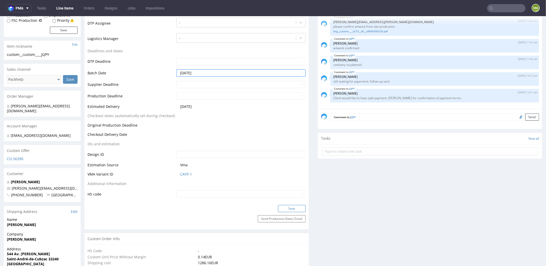
click at [292, 205] on button "Save" at bounding box center [292, 207] width 28 height 7
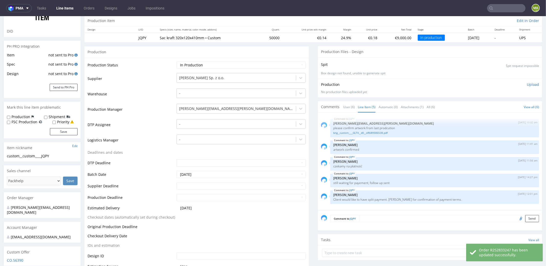
scroll to position [0, 0]
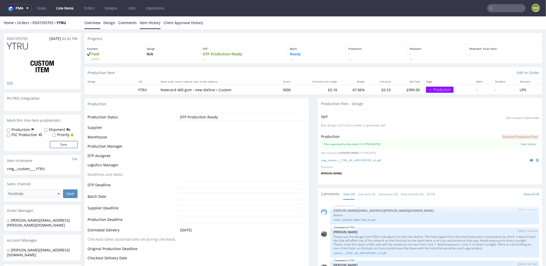
scroll to position [43, 0]
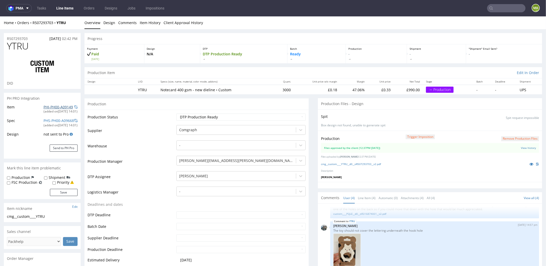
click at [59, 105] on link "PHI-PH00-A09149" at bounding box center [58, 106] width 29 height 5
click at [370, 163] on link "cmg__custom____YTRU__d0__oR507293703__v2.pdf" at bounding box center [351, 164] width 60 height 4
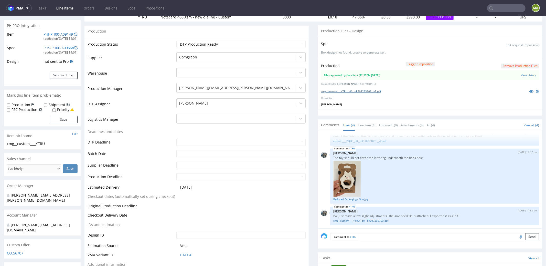
scroll to position [190, 0]
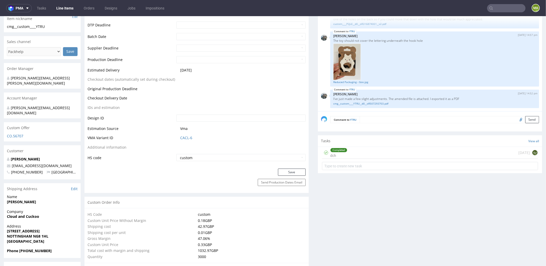
click at [183, 131] on td "Vma" at bounding box center [240, 129] width 131 height 9
click at [183, 136] on link "CACL-6" at bounding box center [186, 137] width 12 height 5
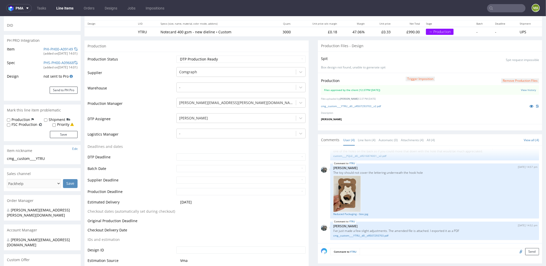
scroll to position [0, 0]
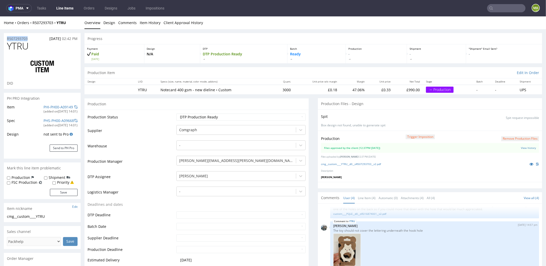
drag, startPoint x: 17, startPoint y: 38, endPoint x: 0, endPoint y: 36, distance: 17.3
copy p "R507293703"
click at [193, 114] on select "Waiting for Artwork Waiting for Diecut Waiting for Mockup Waiting for DTP Waiti…" at bounding box center [240, 116] width 129 height 7
select select "production_in_process"
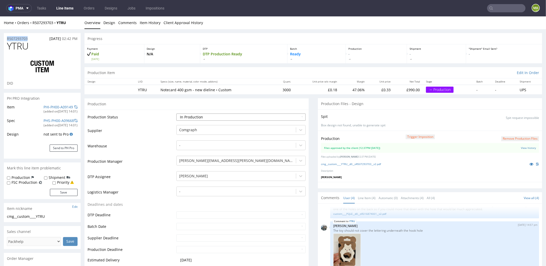
click at [176, 113] on select "Waiting for Artwork Waiting for Diecut Waiting for Mockup Waiting for DTP Waiti…" at bounding box center [240, 116] width 129 height 7
click at [123, 142] on td "Warehouse" at bounding box center [132, 146] width 88 height 15
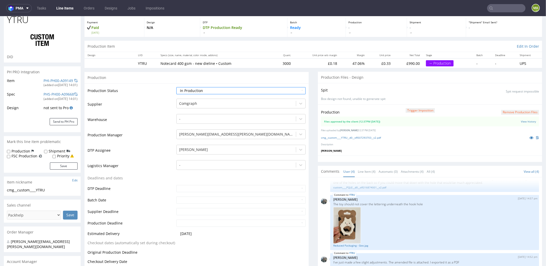
scroll to position [56, 0]
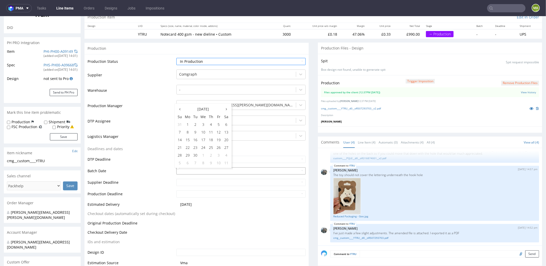
click at [182, 170] on input "text" at bounding box center [240, 170] width 129 height 7
click at [194, 152] on td "30" at bounding box center [195, 155] width 8 height 8
click at [193, 170] on input "[DATE]" at bounding box center [240, 170] width 129 height 7
click at [194, 147] on td "23" at bounding box center [195, 147] width 8 height 8
type input "[DATE]"
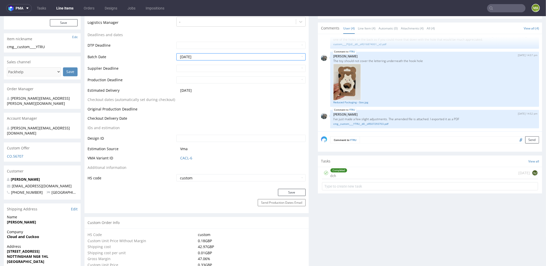
scroll to position [223, 0]
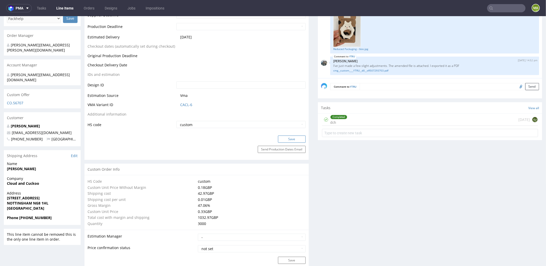
click at [280, 139] on button "Save" at bounding box center [292, 138] width 28 height 7
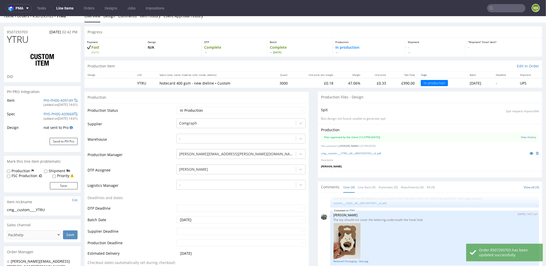
scroll to position [0, 0]
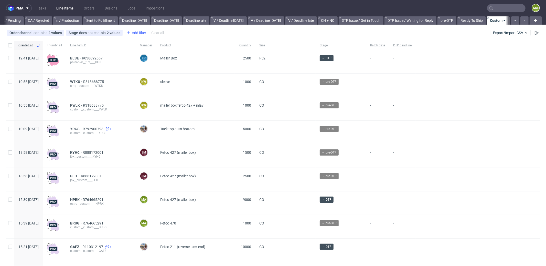
click at [135, 34] on div "Add filter" at bounding box center [136, 33] width 23 height 8
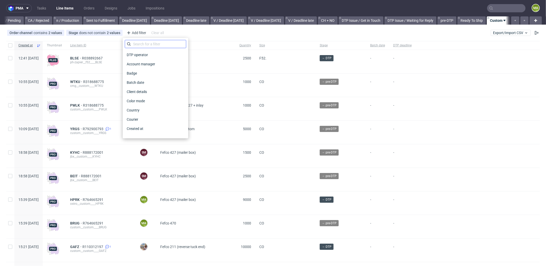
scroll to position [0, 442]
click at [147, 43] on input "text" at bounding box center [155, 44] width 61 height 8
type input "pro"
click at [151, 129] on span "Production manager" at bounding box center [143, 128] width 37 height 7
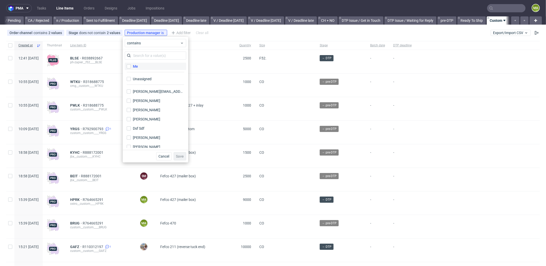
click at [140, 68] on label "Me" at bounding box center [155, 66] width 61 height 7
click at [131, 68] on input "Me" at bounding box center [129, 66] width 4 height 4
checkbox input "true"
click at [184, 161] on div "Cancel Save" at bounding box center [156, 156] width 66 height 13
click at [182, 157] on span "Save" at bounding box center [180, 156] width 8 height 4
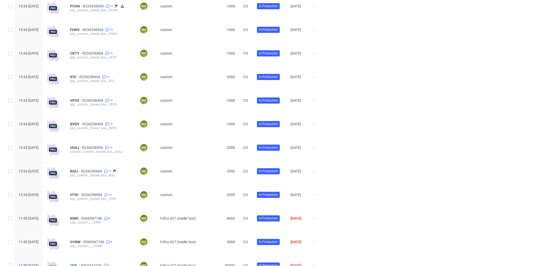
scroll to position [1137, 0]
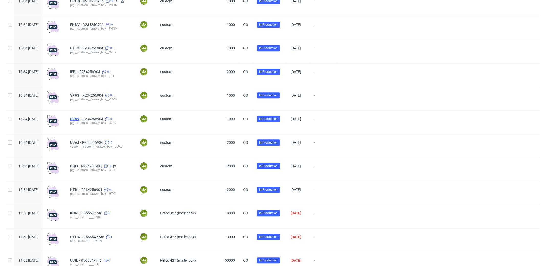
click at [82, 121] on span "BVDV" at bounding box center [76, 119] width 12 height 4
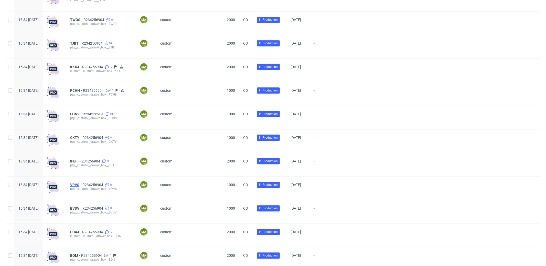
scroll to position [1042, 0]
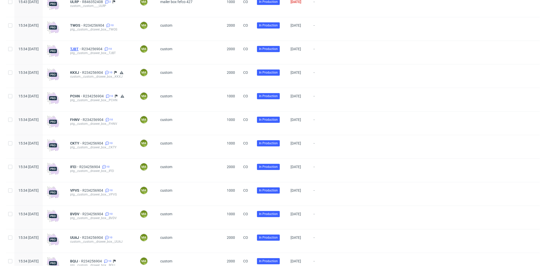
click at [82, 50] on span "TJBT" at bounding box center [76, 49] width 12 height 4
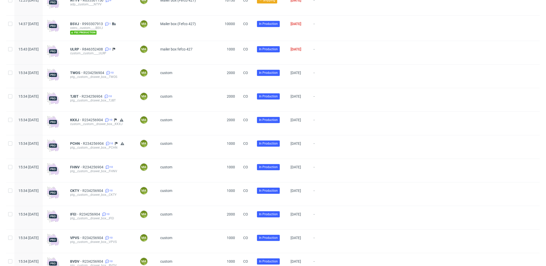
scroll to position [989, 0]
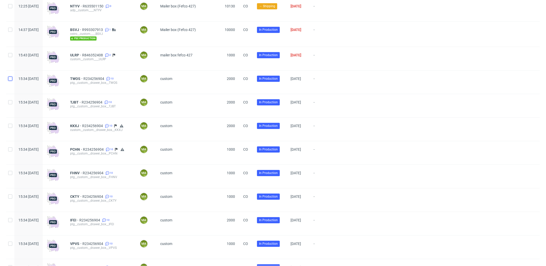
click at [10, 80] on input "checkbox" at bounding box center [10, 79] width 4 height 4
checkbox input "true"
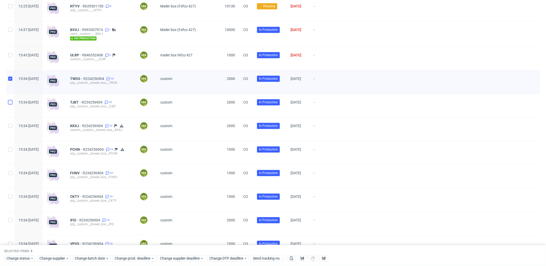
click at [9, 104] on input "checkbox" at bounding box center [10, 102] width 4 height 4
checkbox input "true"
click at [9, 128] on input "checkbox" at bounding box center [10, 126] width 4 height 4
checkbox input "true"
click at [10, 151] on input "checkbox" at bounding box center [10, 149] width 4 height 4
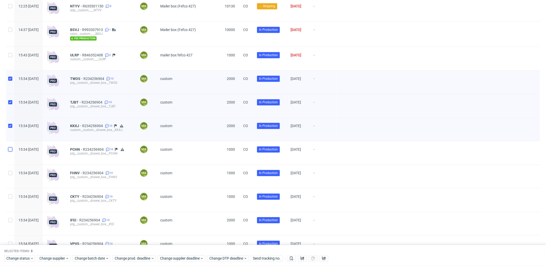
checkbox input "true"
click at [9, 175] on input "checkbox" at bounding box center [10, 173] width 4 height 4
checkbox input "true"
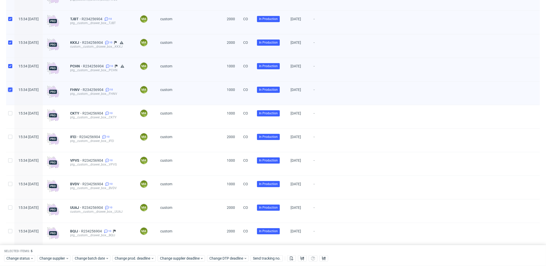
scroll to position [1081, 0]
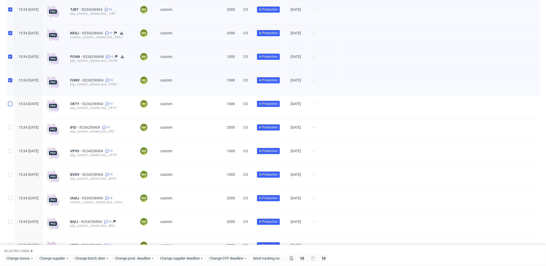
click at [11, 106] on input "checkbox" at bounding box center [10, 104] width 4 height 4
checkbox input "true"
click at [11, 129] on input "checkbox" at bounding box center [10, 127] width 4 height 4
checkbox input "true"
click at [12, 153] on input "checkbox" at bounding box center [10, 151] width 4 height 4
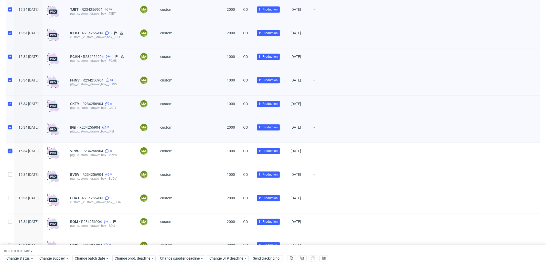
checkbox input "true"
click at [12, 176] on input "checkbox" at bounding box center [10, 174] width 4 height 4
checkbox input "true"
click at [10, 200] on input "checkbox" at bounding box center [10, 198] width 4 height 4
checkbox input "true"
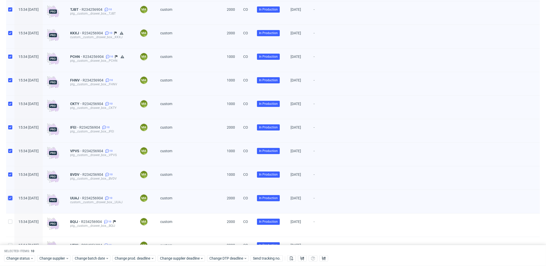
scroll to position [1128, 0]
click at [11, 177] on input "checkbox" at bounding box center [10, 174] width 4 height 4
checkbox input "true"
click at [9, 199] on input "checkbox" at bounding box center [10, 198] width 4 height 4
checkbox input "true"
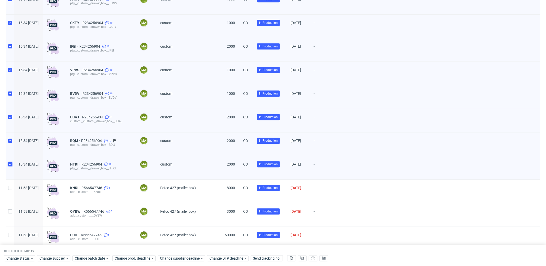
scroll to position [1163, 0]
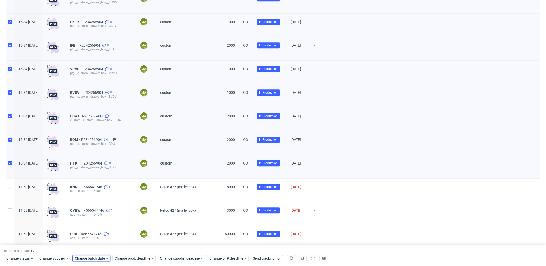
click at [103, 259] on span "Change batch date" at bounding box center [90, 258] width 31 height 5
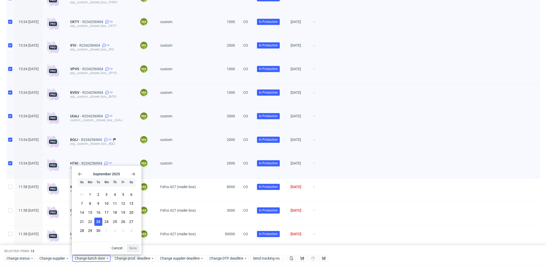
click at [97, 221] on span "23" at bounding box center [98, 221] width 4 height 5
click at [135, 250] on span "Save" at bounding box center [133, 248] width 8 height 4
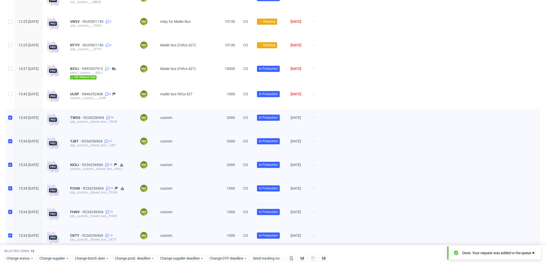
scroll to position [1050, 0]
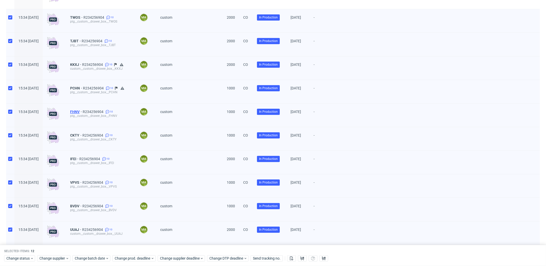
click at [83, 113] on span "FHNV" at bounding box center [76, 112] width 13 height 4
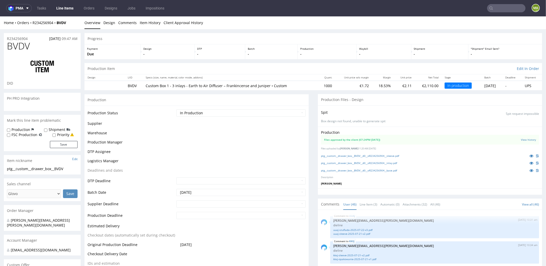
scroll to position [967, 0]
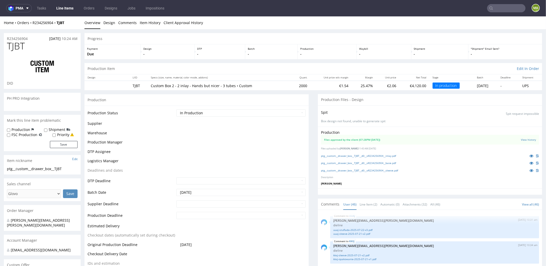
scroll to position [967, 0]
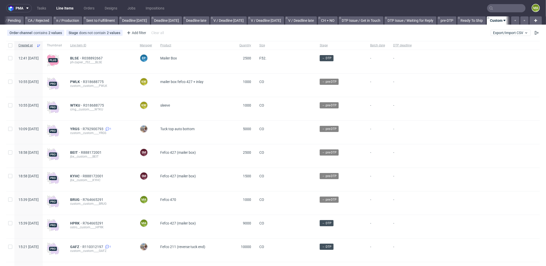
scroll to position [0, 442]
click at [138, 36] on div "Add filter" at bounding box center [136, 33] width 23 height 8
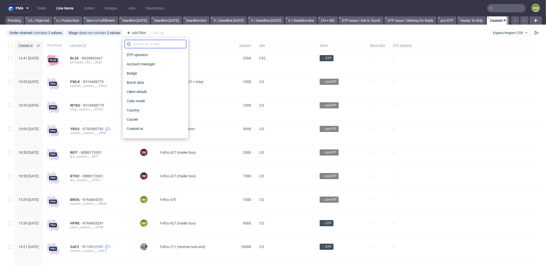
click at [149, 48] on input "text" at bounding box center [155, 44] width 61 height 8
type input "pro"
click at [141, 125] on span "Production manager" at bounding box center [143, 128] width 37 height 7
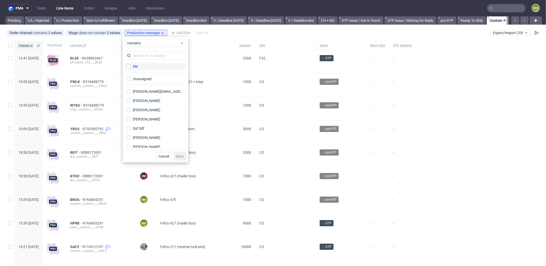
click at [138, 67] on label "Me" at bounding box center [155, 66] width 61 height 7
click at [131, 67] on input "Me" at bounding box center [129, 66] width 4 height 4
checkbox input "true"
click at [184, 155] on span "Save" at bounding box center [180, 156] width 8 height 4
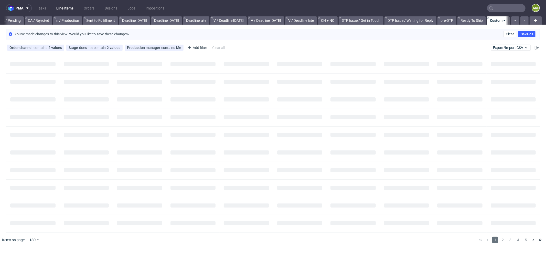
scroll to position [0, 438]
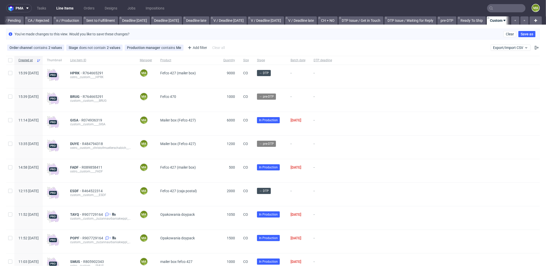
click at [86, 70] on div "HPRK R764665291 ostro__custom____HPRK" at bounding box center [101, 76] width 70 height 23
click at [83, 71] on span "HPRK" at bounding box center [76, 73] width 13 height 4
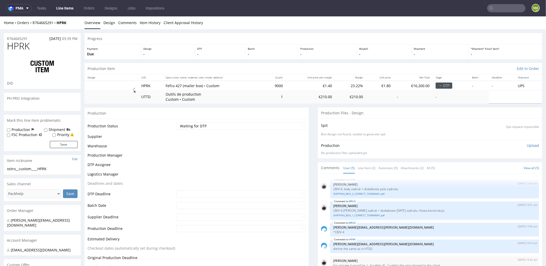
scroll to position [2, 0]
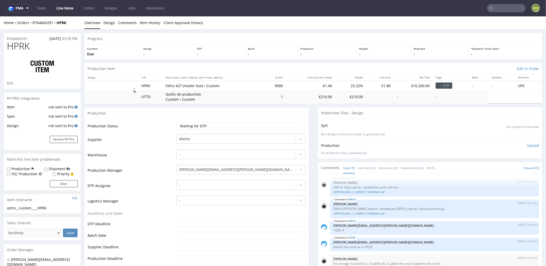
click at [360, 173] on div "HPRK 22nd Sep 25 | 15:50 pm Adrian Margula CBIV-6, biały zadruk + dodatkowe pol…" at bounding box center [430, 221] width 224 height 97
click at [361, 169] on link "Line Item (2)" at bounding box center [367, 167] width 18 height 11
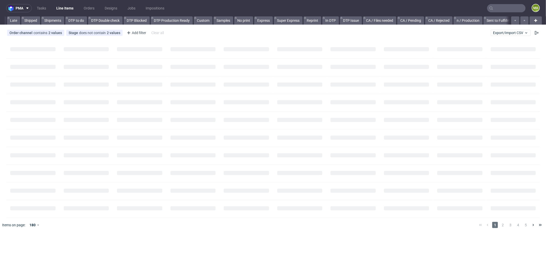
click at [507, 7] on input "text" at bounding box center [506, 8] width 38 height 8
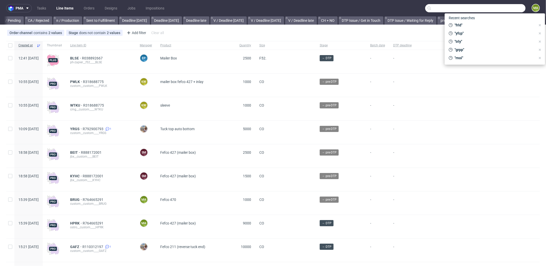
scroll to position [0, 442]
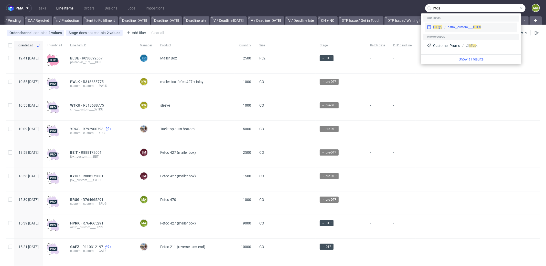
type input "htqs"
click at [467, 30] on div "HTQS ostro__custom____ HTQS" at bounding box center [471, 27] width 92 height 9
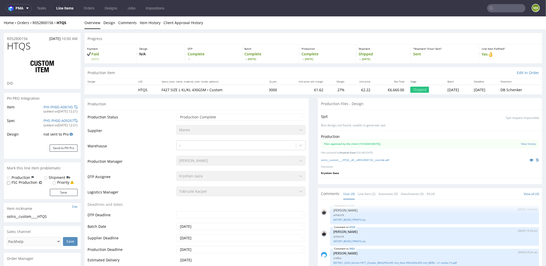
select select "in_progress"
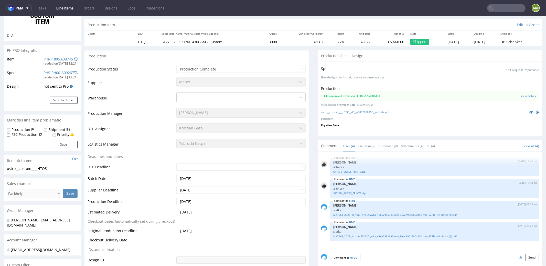
scroll to position [71, 0]
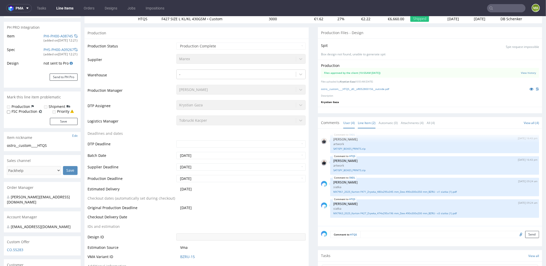
click at [360, 122] on link "Line Item (2)" at bounding box center [367, 122] width 18 height 11
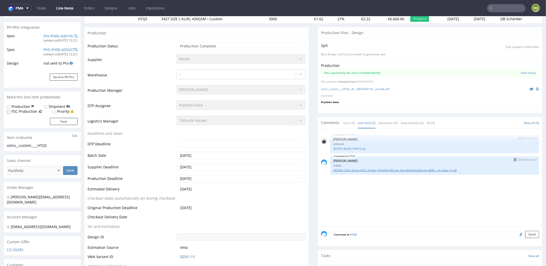
click at [352, 168] on link "MX7963_2025_Karton F427_Zrywka_474x295x196 mm_Zew.490x300x200 mm_BZRU - v3 siat…" at bounding box center [434, 170] width 203 height 4
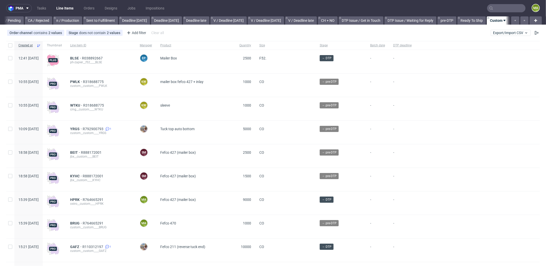
scroll to position [56, 0]
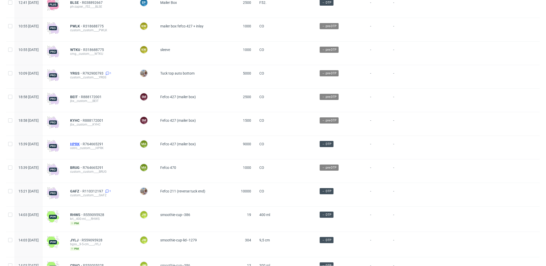
click at [83, 145] on span "HPRK" at bounding box center [76, 144] width 13 height 4
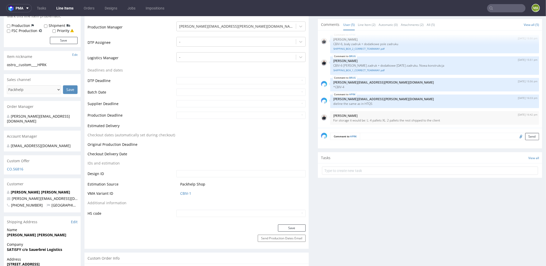
scroll to position [191, 0]
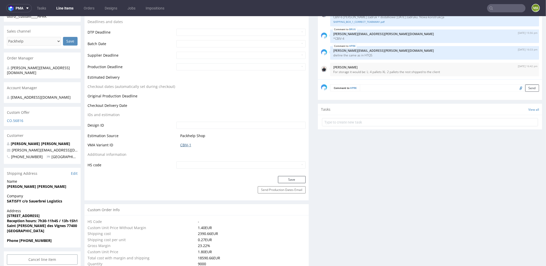
click at [181, 143] on link "CBIV-1" at bounding box center [185, 144] width 11 height 5
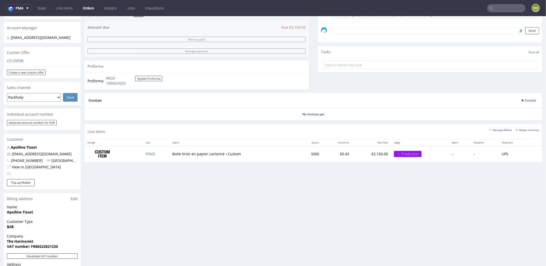
scroll to position [256, 0]
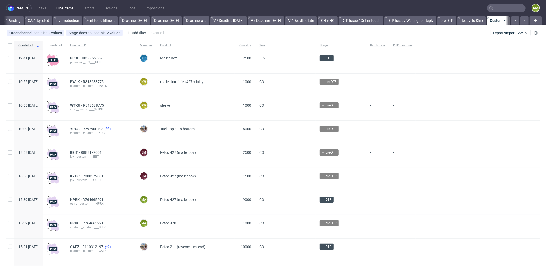
scroll to position [0, 442]
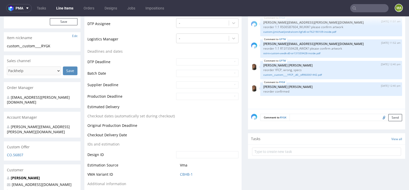
scroll to position [251, 0]
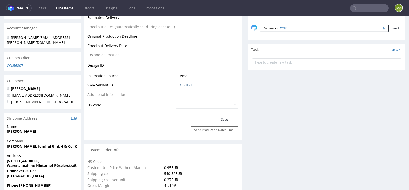
click at [188, 83] on link "CBHB-1" at bounding box center [186, 85] width 13 height 5
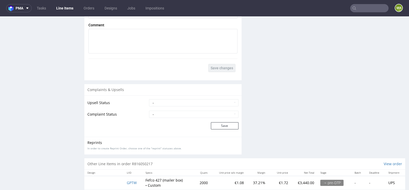
scroll to position [933, 0]
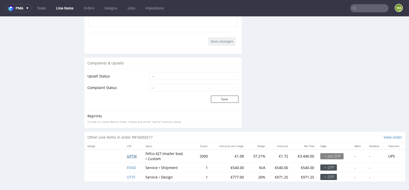
click at [131, 156] on span "GPTW" at bounding box center [132, 156] width 10 height 5
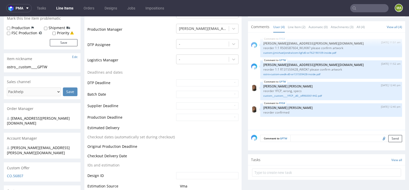
scroll to position [189, 0]
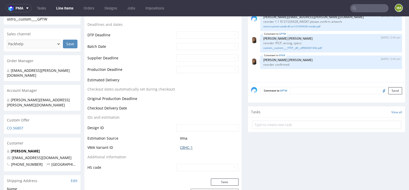
click at [191, 148] on link "CBHC-1" at bounding box center [186, 147] width 13 height 5
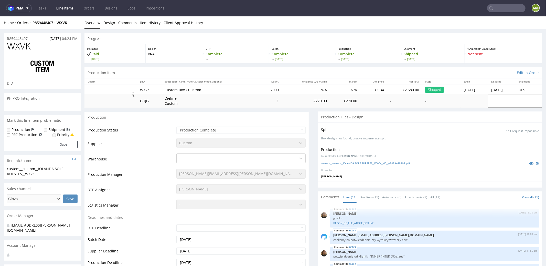
scroll to position [105, 0]
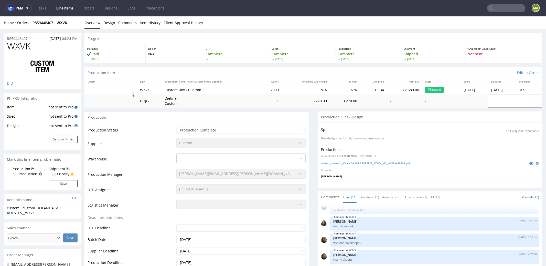
select select "done"
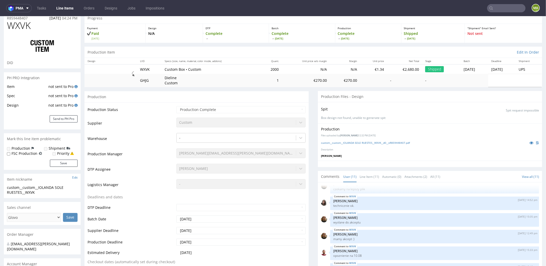
scroll to position [49, 0]
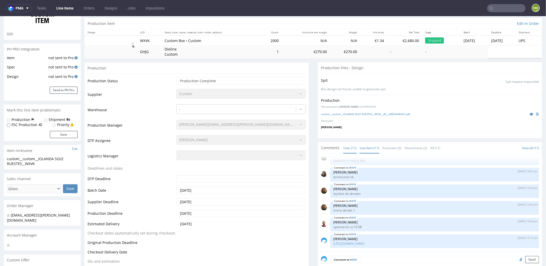
click at [367, 148] on link "Line Item (11)" at bounding box center [369, 147] width 19 height 11
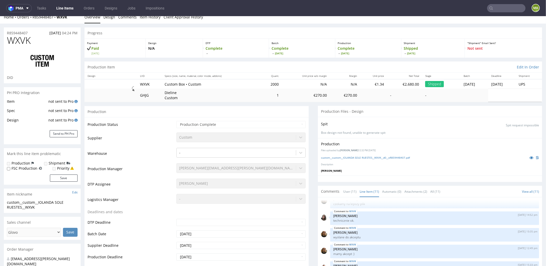
scroll to position [0, 0]
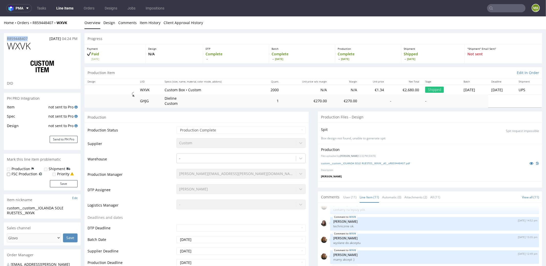
drag, startPoint x: 35, startPoint y: 40, endPoint x: 0, endPoint y: 39, distance: 35.3
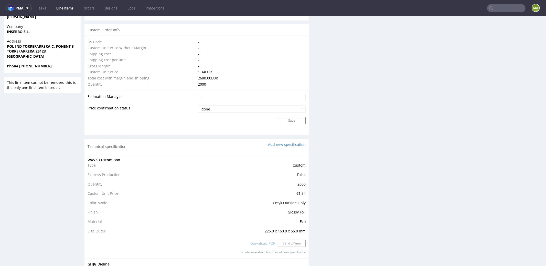
scroll to position [363, 0]
